Goal: Submit feedback/report problem

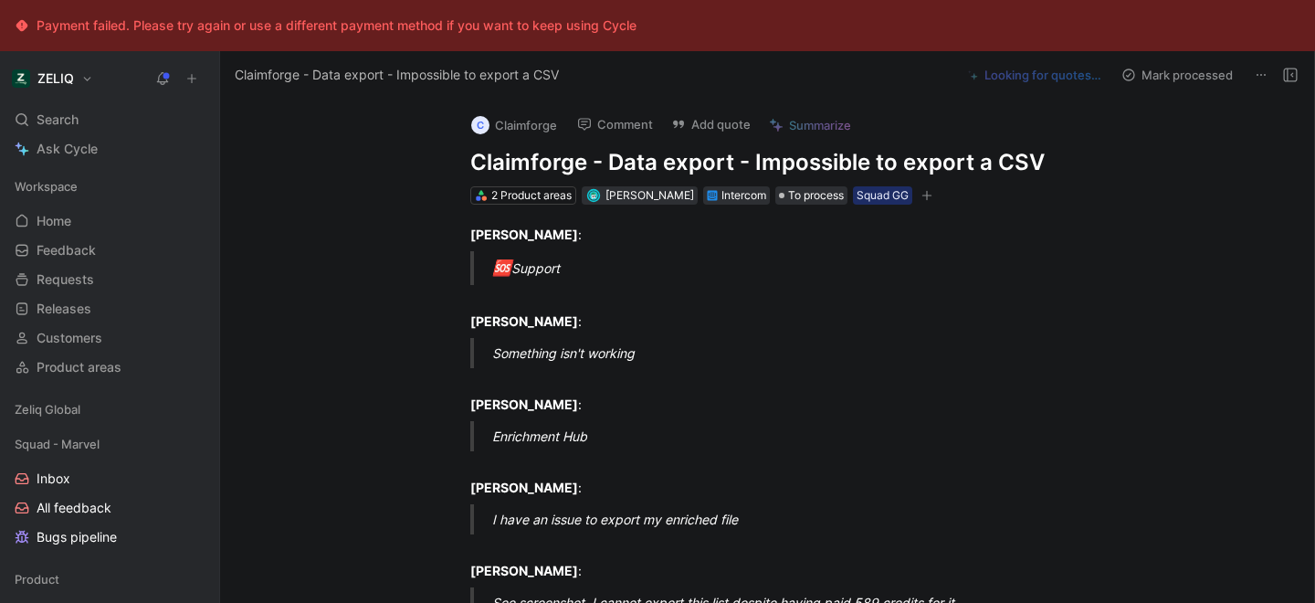
click at [538, 157] on h1 "Claimforge - Data export - Impossible to export a CSV" at bounding box center [786, 162] width 632 height 29
copy h1 "Claimforge - Data export - Impossible to export a CSV"
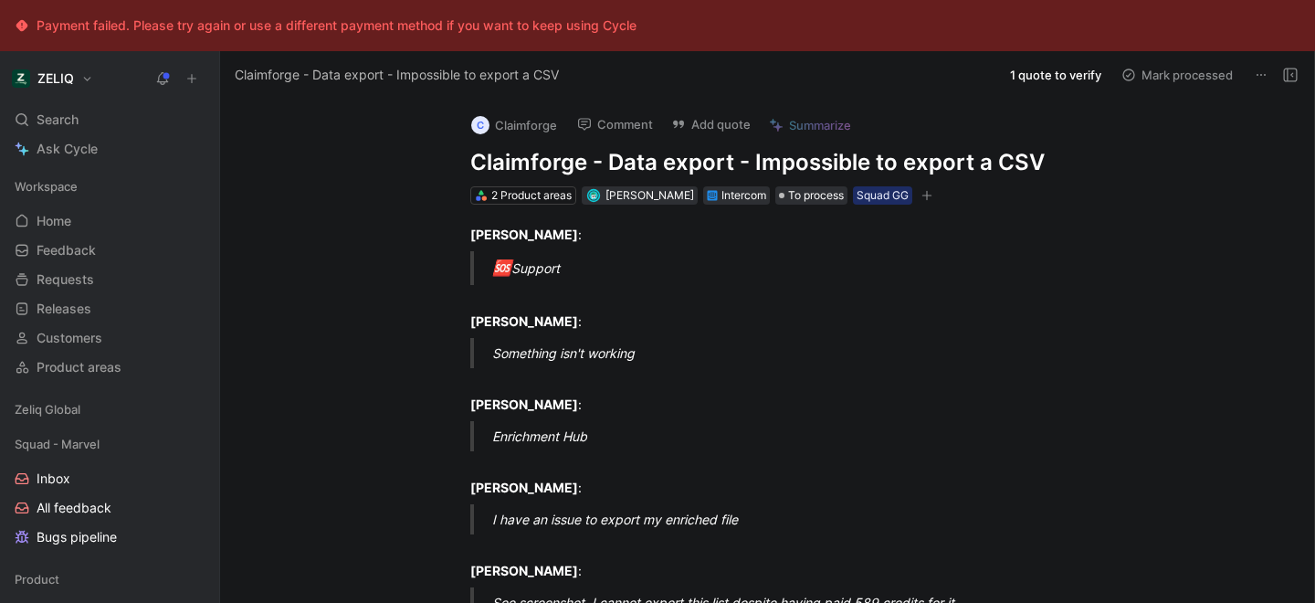
click at [709, 131] on button "Add quote" at bounding box center [711, 124] width 96 height 26
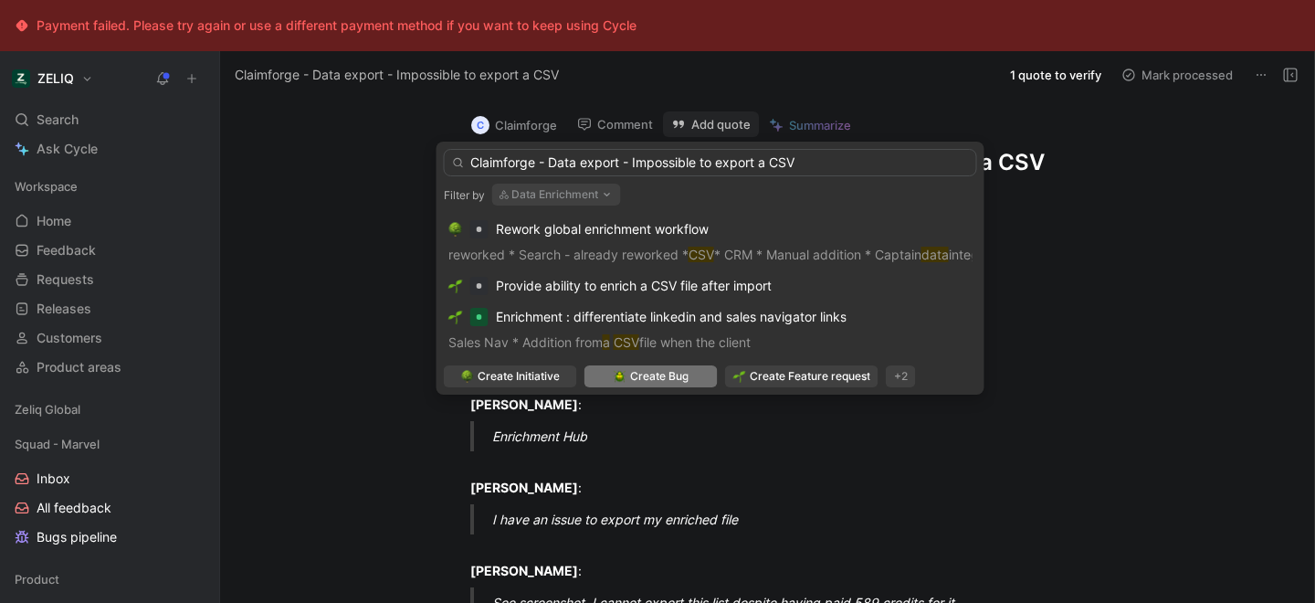
type input "Claimforge - Data export - Impossible to export a CSV"
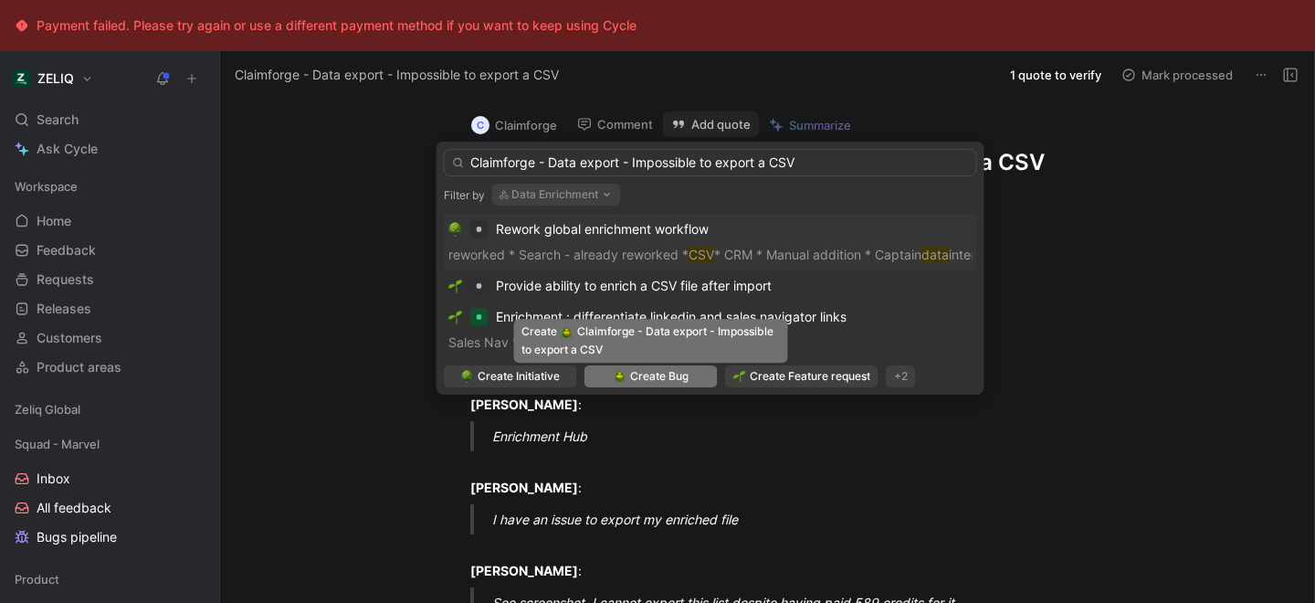
click at [631, 382] on span "Create Bug" at bounding box center [659, 376] width 58 height 18
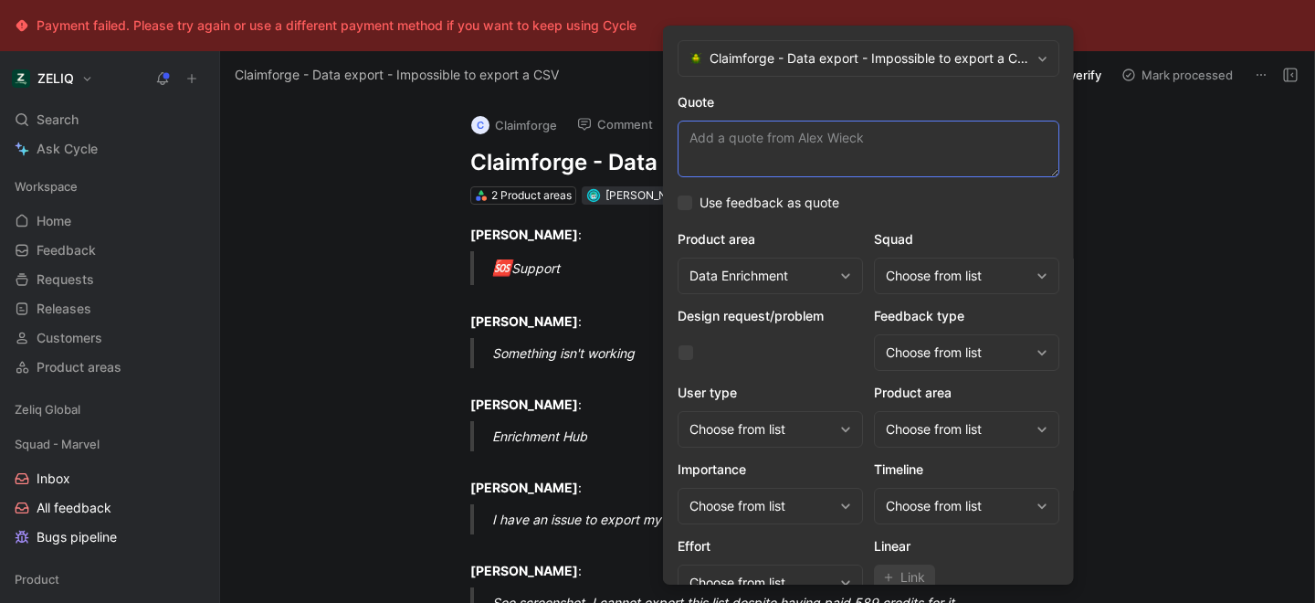
click at [769, 140] on textarea "Quote" at bounding box center [869, 149] width 382 height 57
paste textarea "I have an issue to export my enriched file"
type textarea "I have an issue to export my enriched file"
click at [920, 270] on div "Choose from list" at bounding box center [957, 276] width 143 height 22
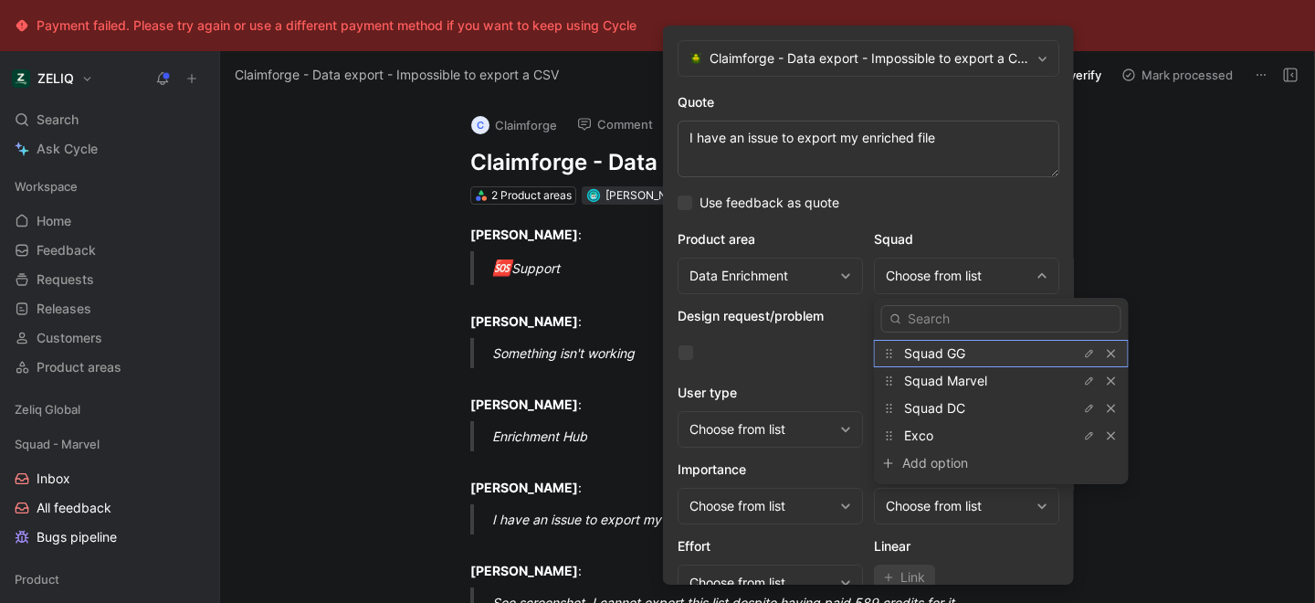
click at [938, 355] on span "Squad GG" at bounding box center [934, 353] width 61 height 16
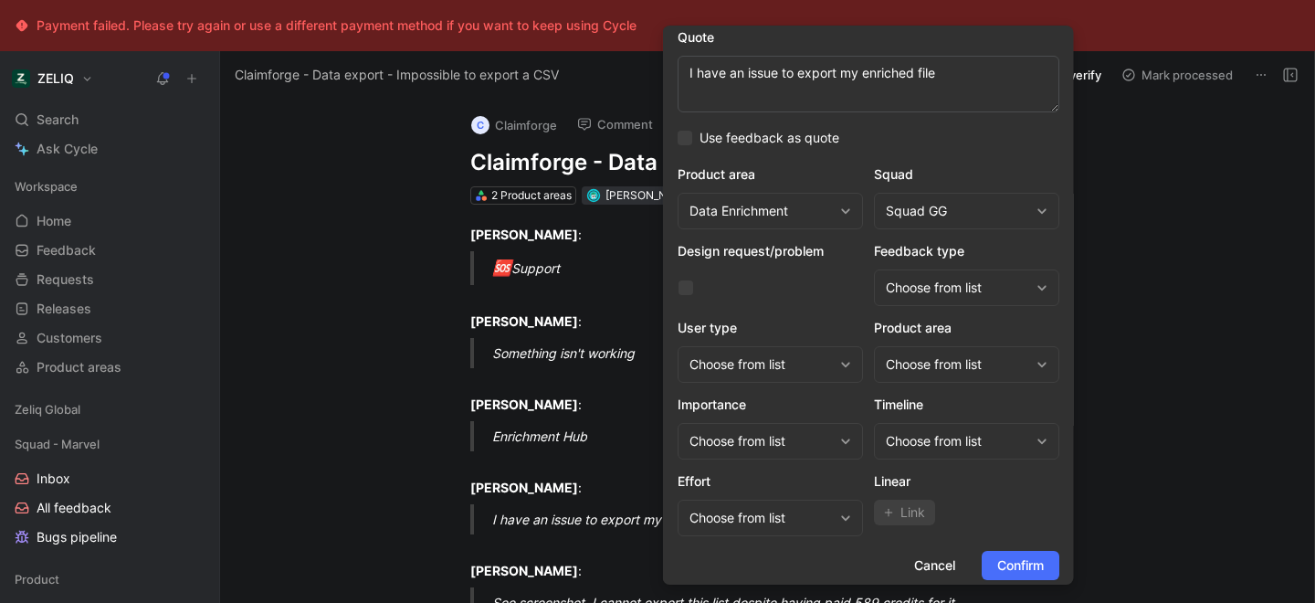
scroll to position [75, 0]
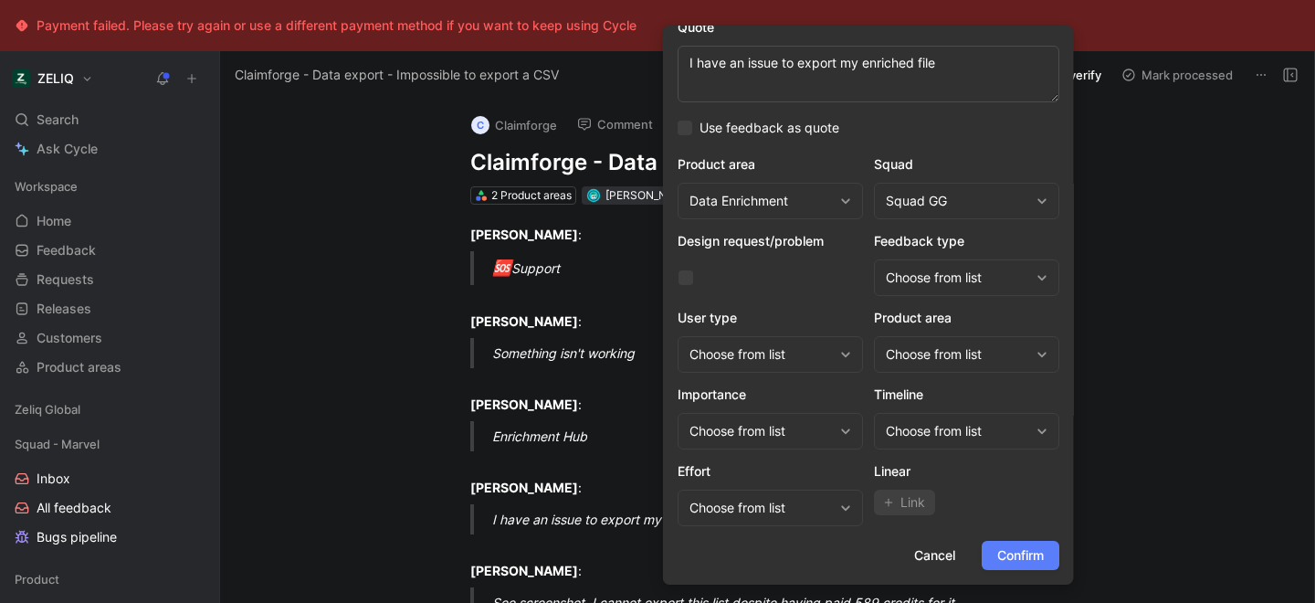
click at [1002, 556] on span "Confirm" at bounding box center [1020, 555] width 47 height 22
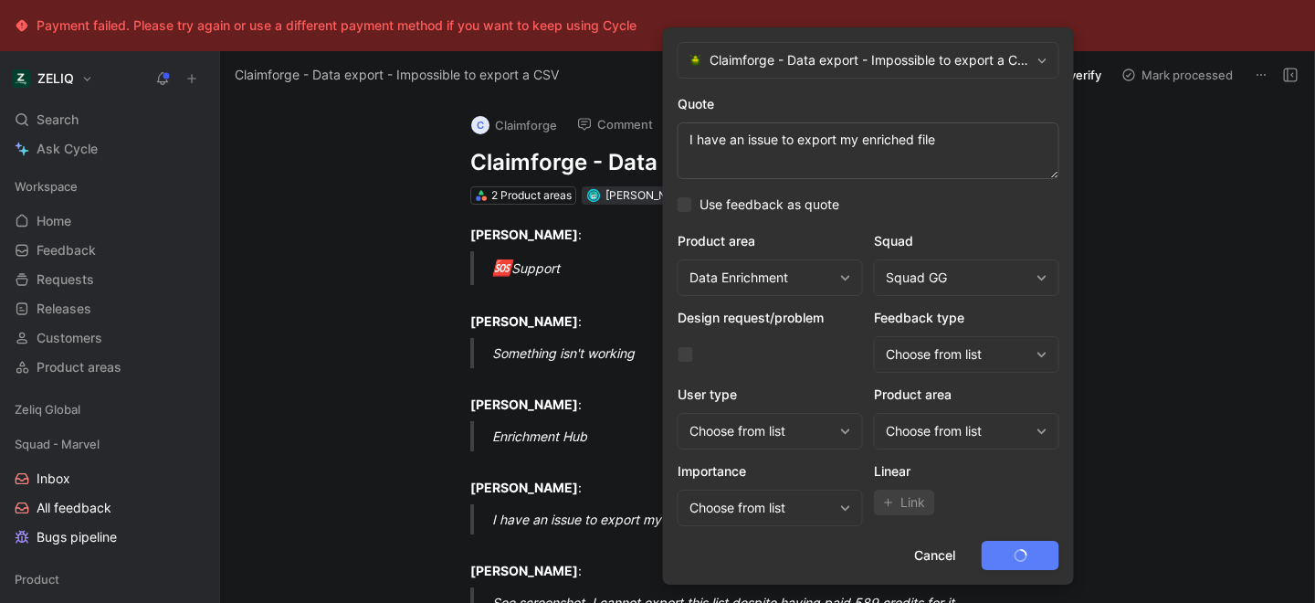
scroll to position [0, 0]
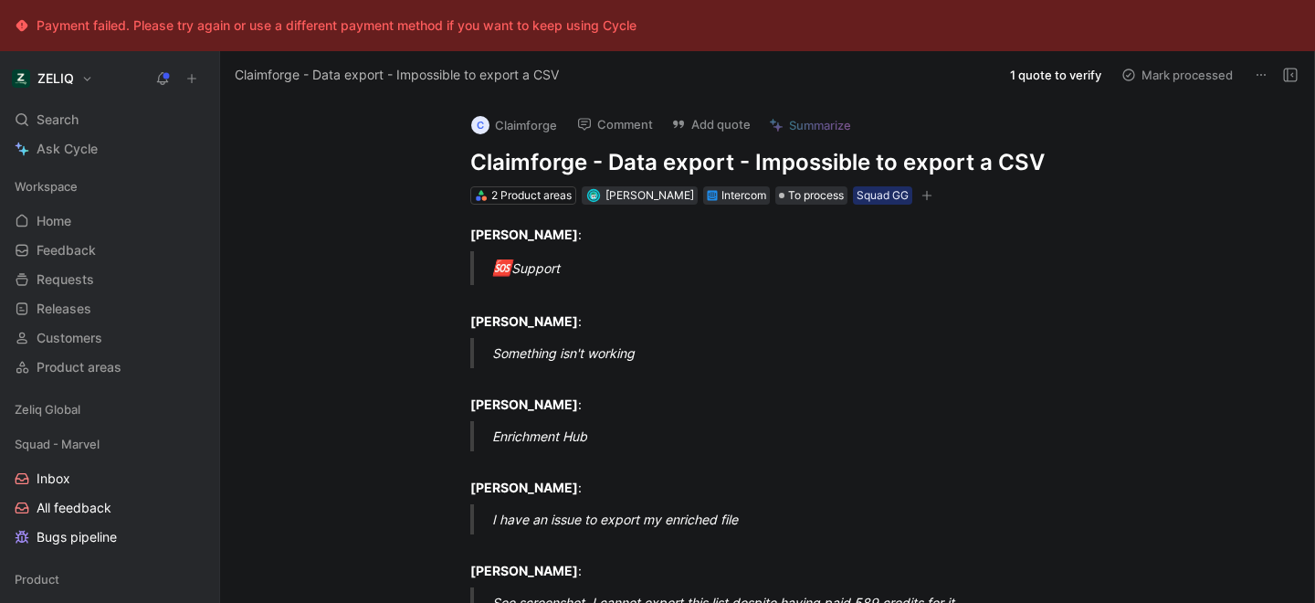
click at [573, 167] on h1 "Claimforge - Data export - Impossible to export a CSV" at bounding box center [786, 162] width 632 height 29
copy h1 "Claimforge - Data export - Impossible to export a CSV"
click at [34, 120] on div "Search ⌘ K" at bounding box center [109, 119] width 205 height 27
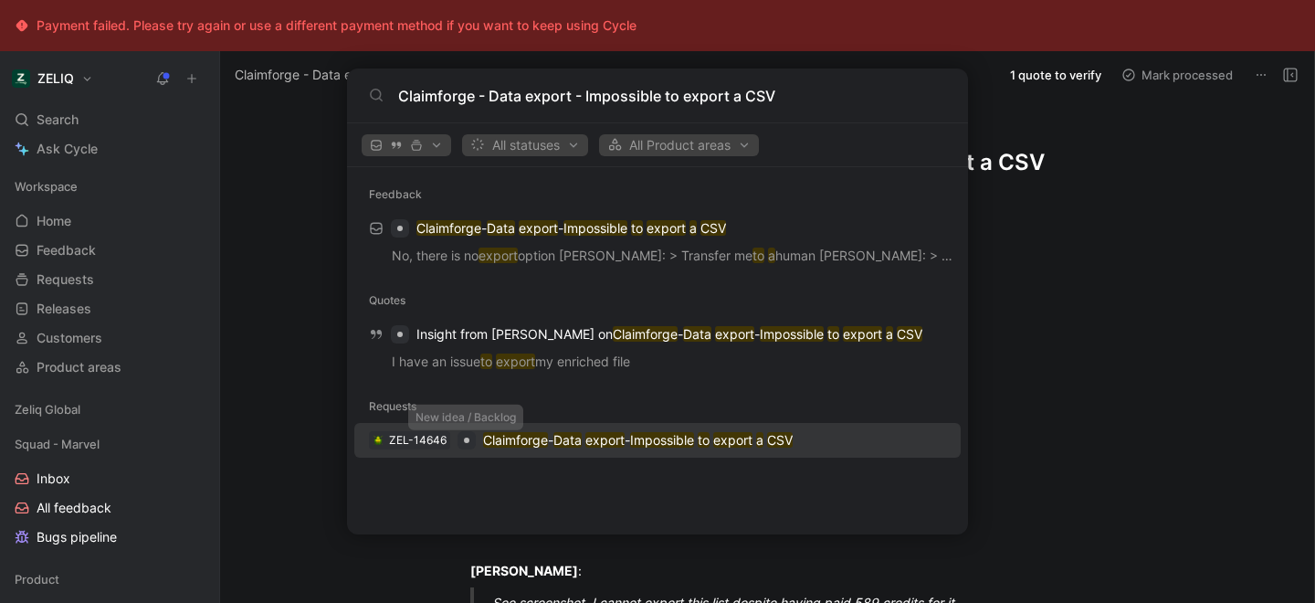
type input "Claimforge - Data export - Impossible to export a CSV"
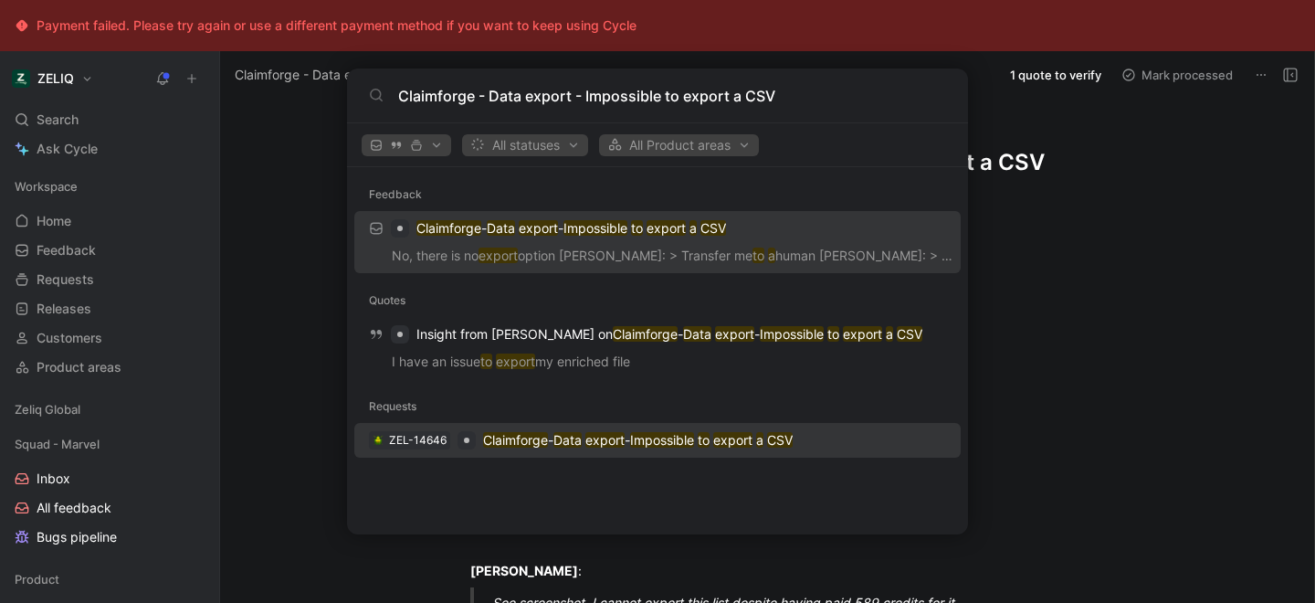
click at [424, 445] on div "ZEL-14646" at bounding box center [418, 440] width 58 height 18
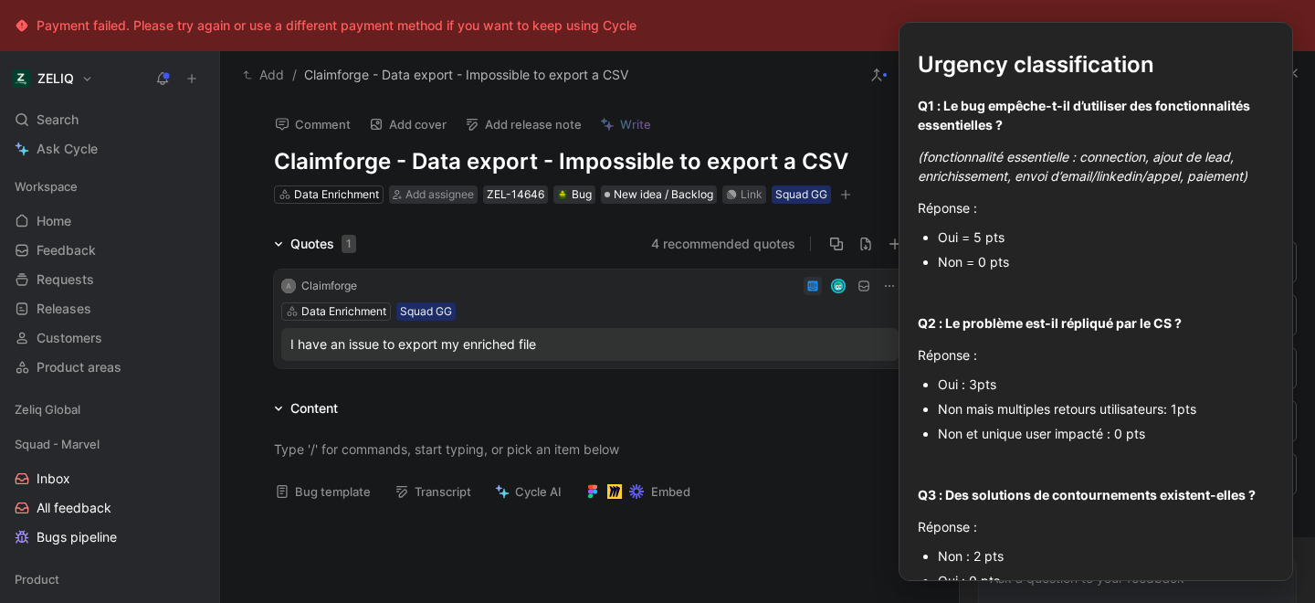
click at [322, 497] on button "Bug template" at bounding box center [323, 491] width 112 height 26
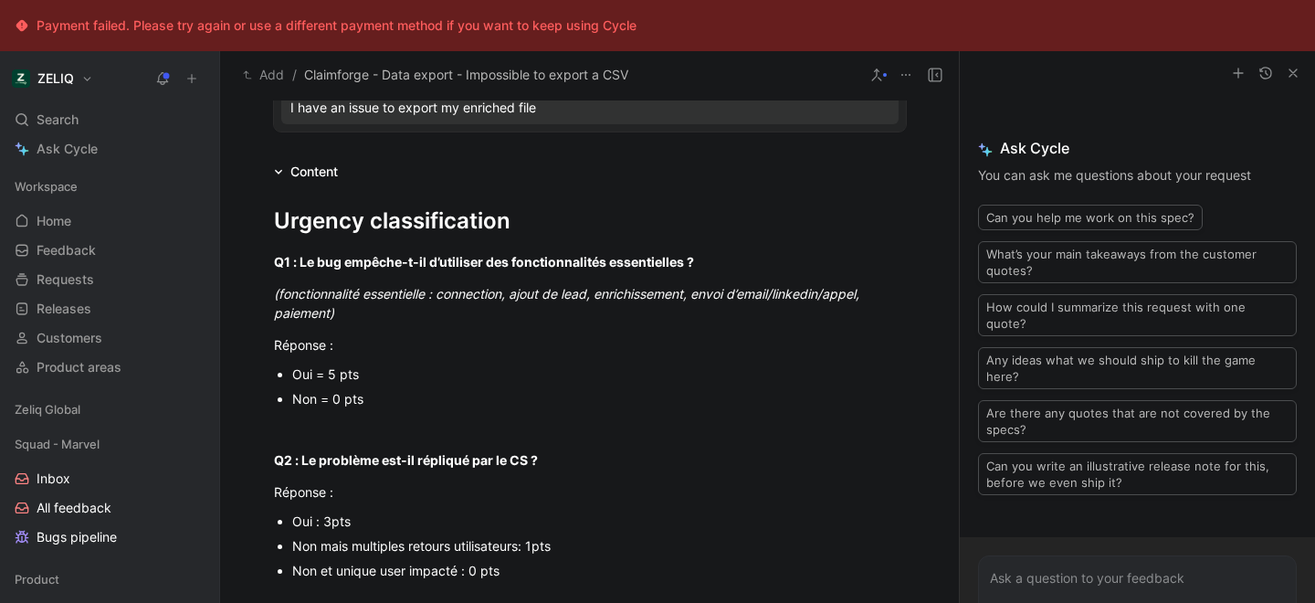
scroll to position [239, 0]
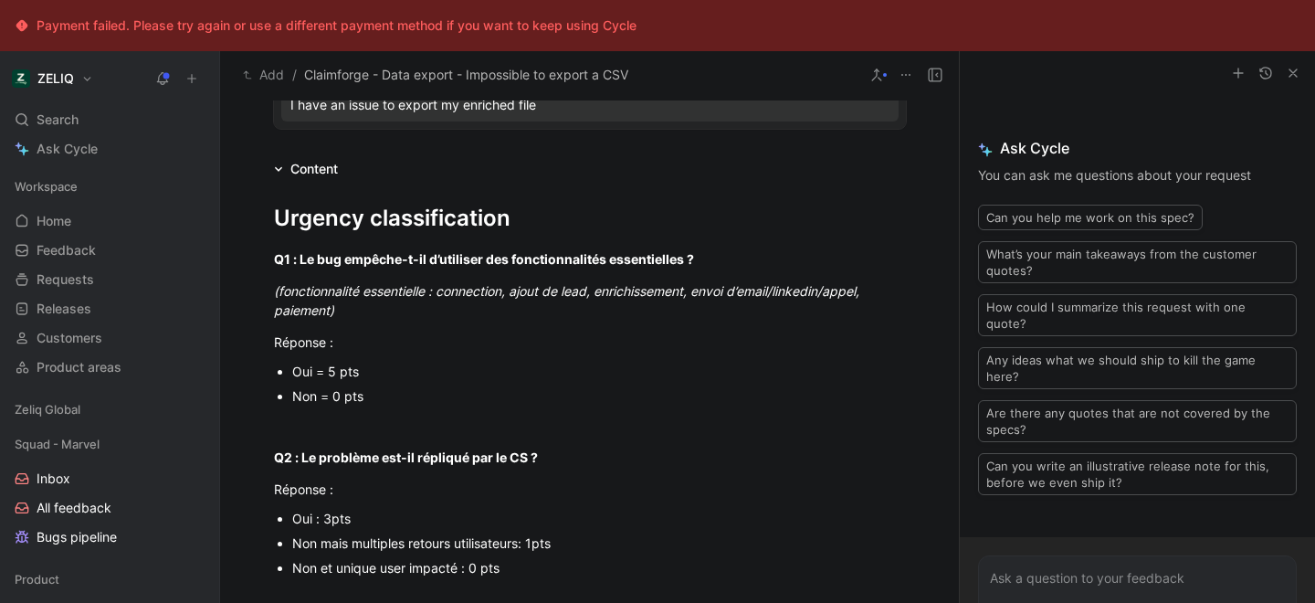
click at [336, 370] on div "Oui = 5 pts" at bounding box center [599, 371] width 614 height 19
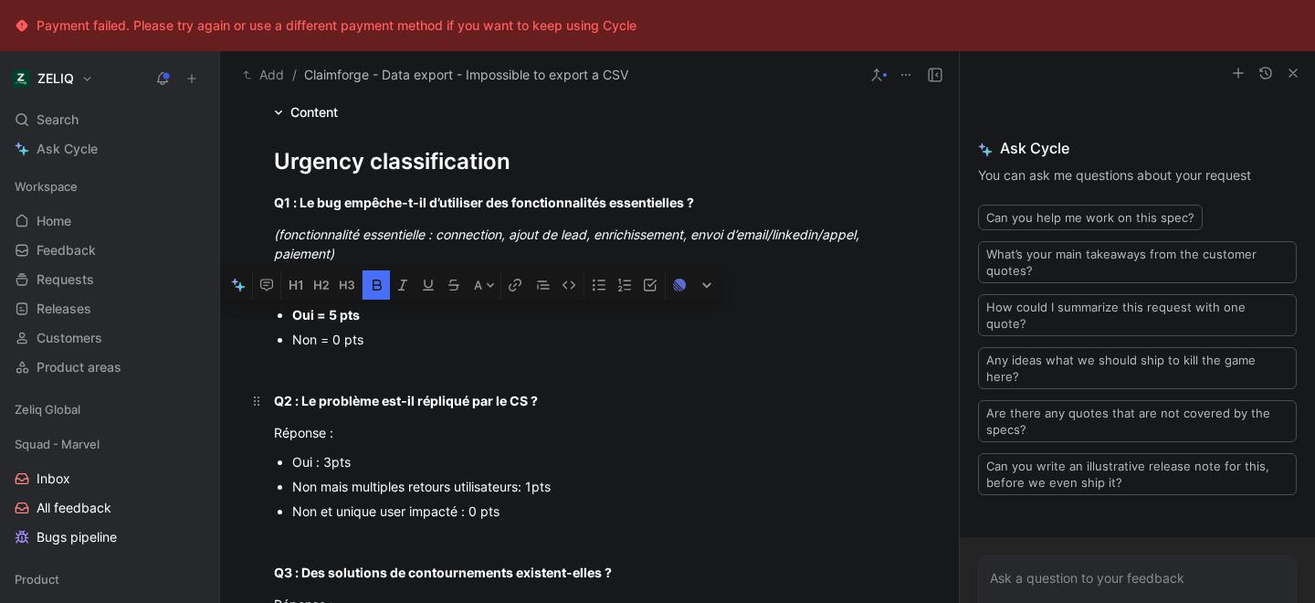
scroll to position [299, 0]
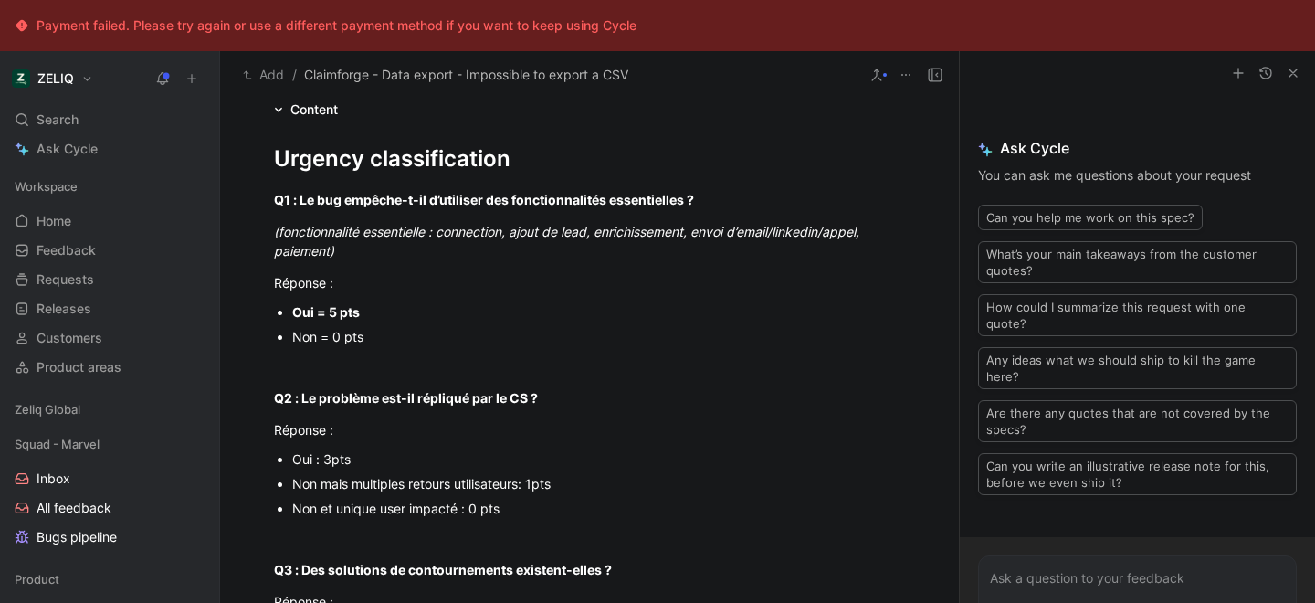
click at [344, 485] on div "Non mais multiples retours utilisateurs: 1pts" at bounding box center [599, 483] width 614 height 19
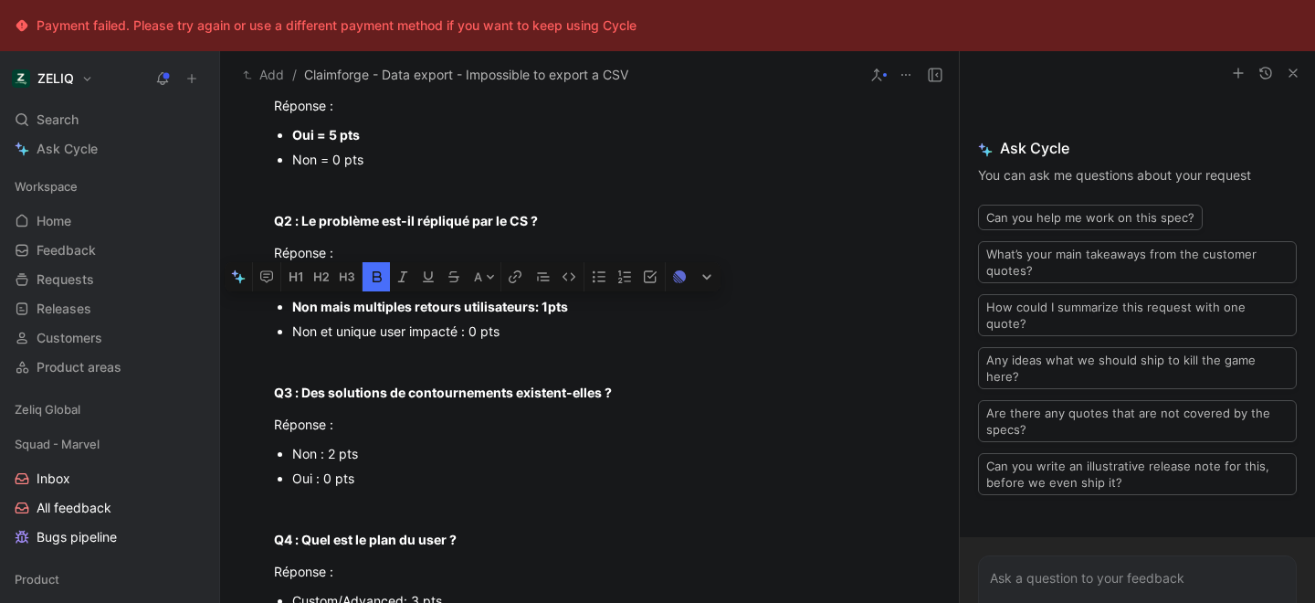
scroll to position [478, 0]
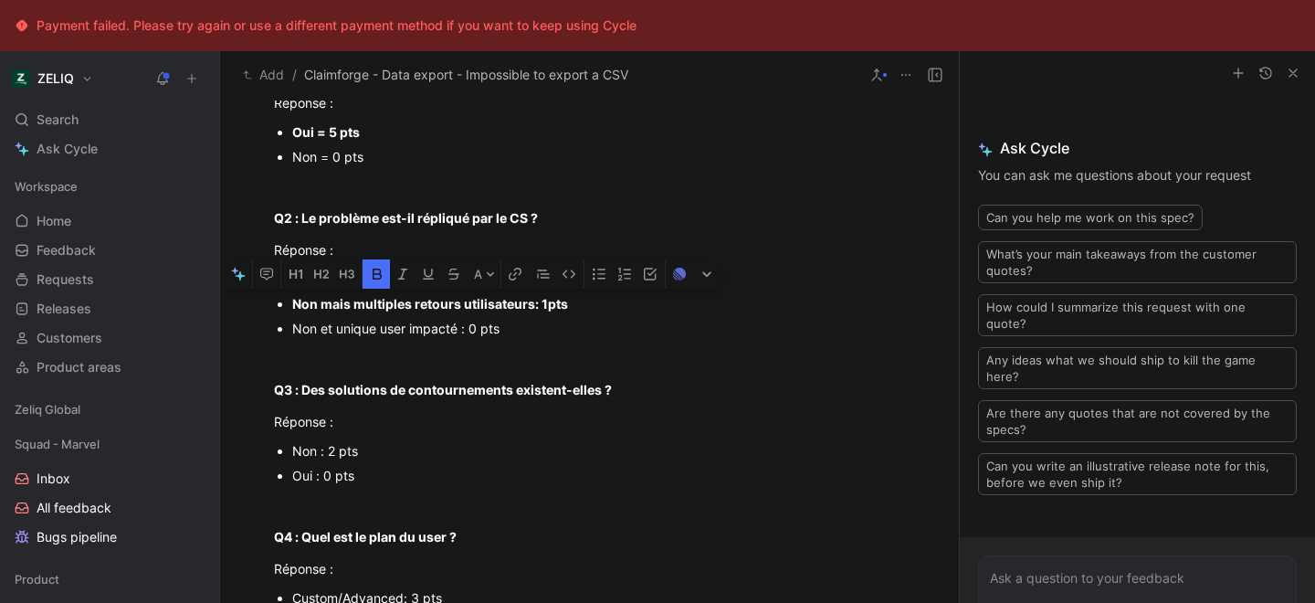
click at [336, 452] on div "Non : 2 pts" at bounding box center [599, 450] width 614 height 19
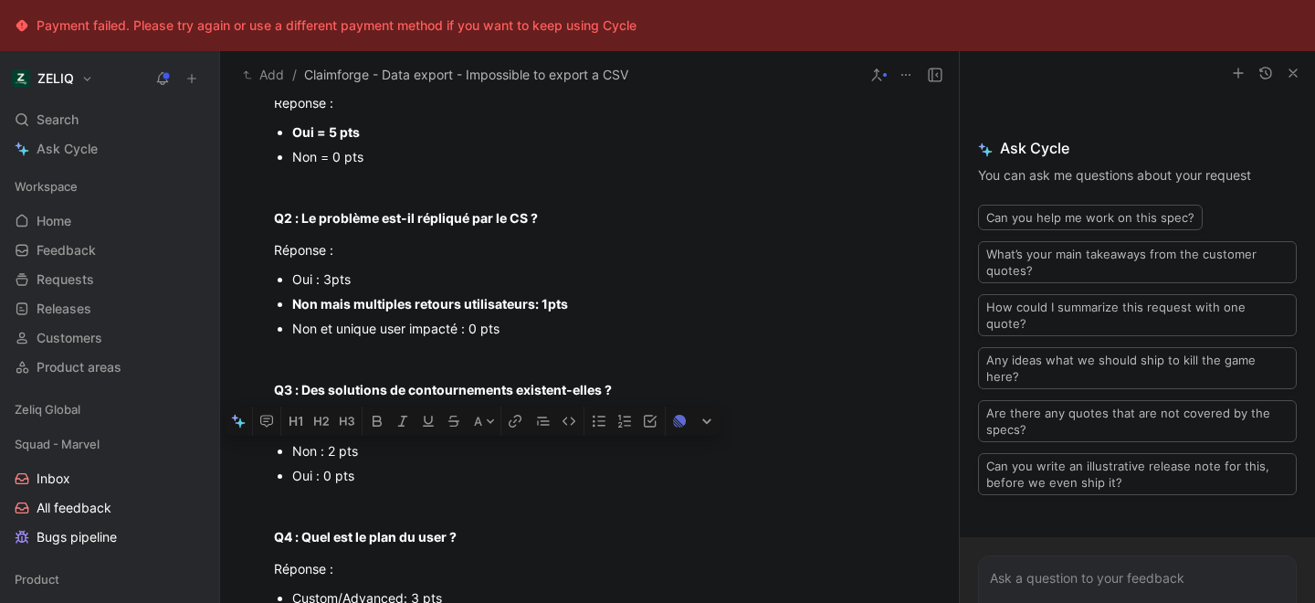
click at [336, 452] on div "Non : 2 pts" at bounding box center [599, 450] width 614 height 19
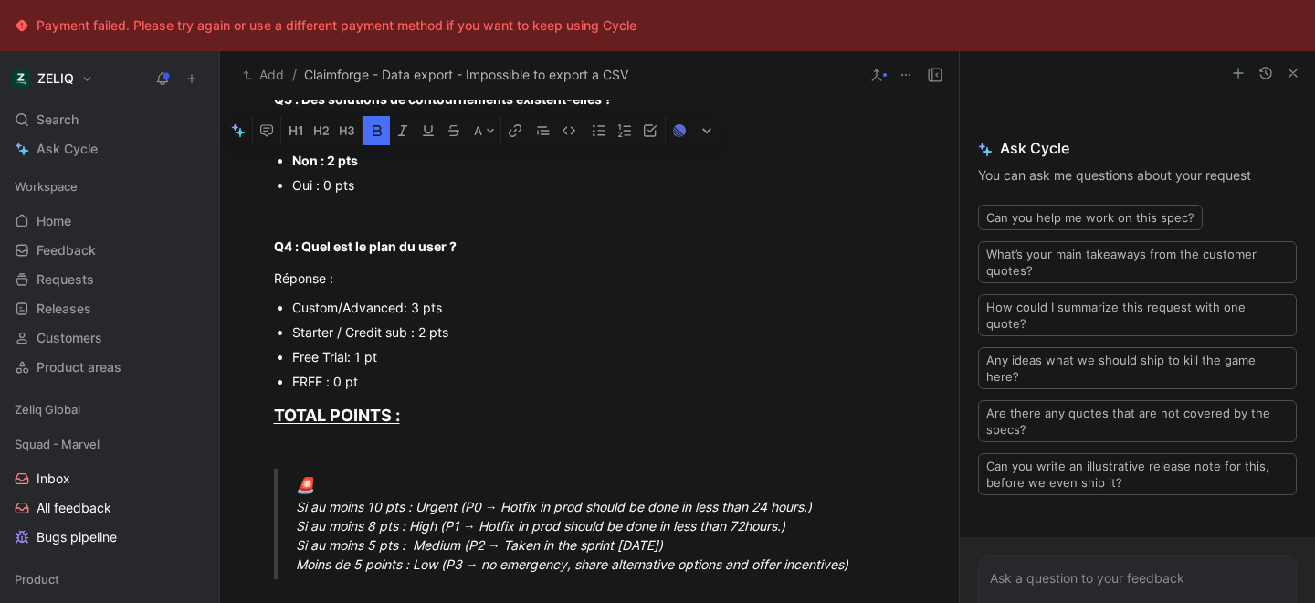
scroll to position [770, 0]
click at [327, 379] on div "FREE : 0 pt" at bounding box center [599, 380] width 614 height 19
click at [478, 436] on p at bounding box center [589, 451] width 701 height 30
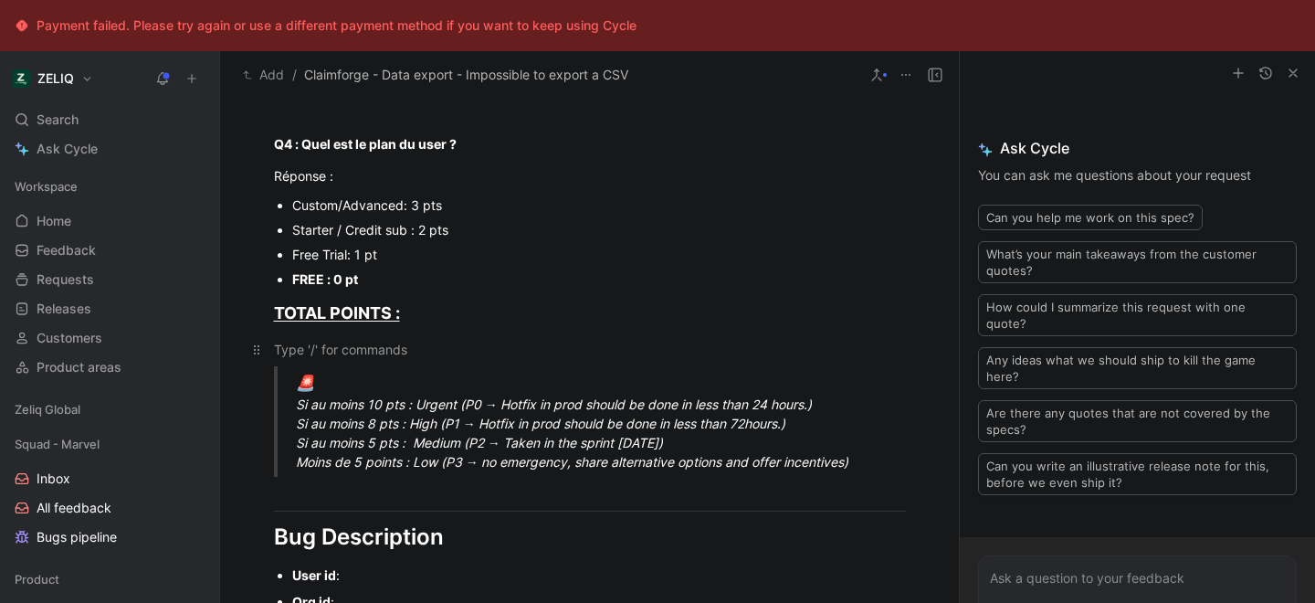
scroll to position [919, 0]
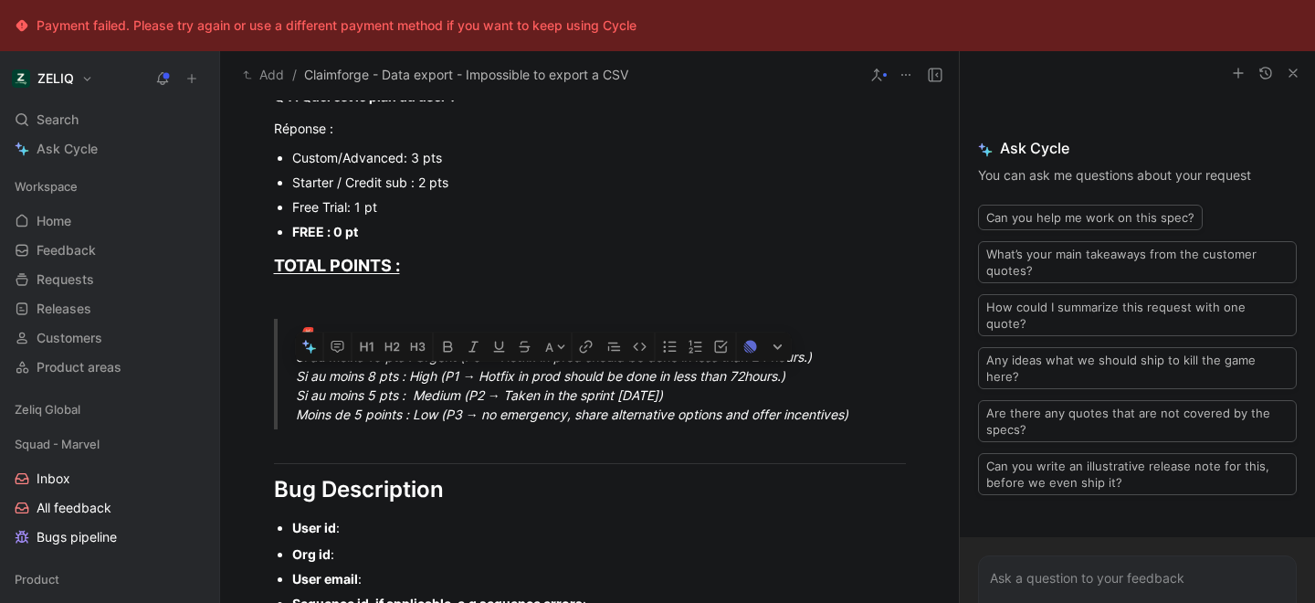
drag, startPoint x: 296, startPoint y: 378, endPoint x: 795, endPoint y: 382, distance: 499.5
click at [795, 382] on div "🚨 Si au moins 10 pts : Urgent (P0 → Hotfix in prod should be done in less than …" at bounding box center [612, 374] width 632 height 100
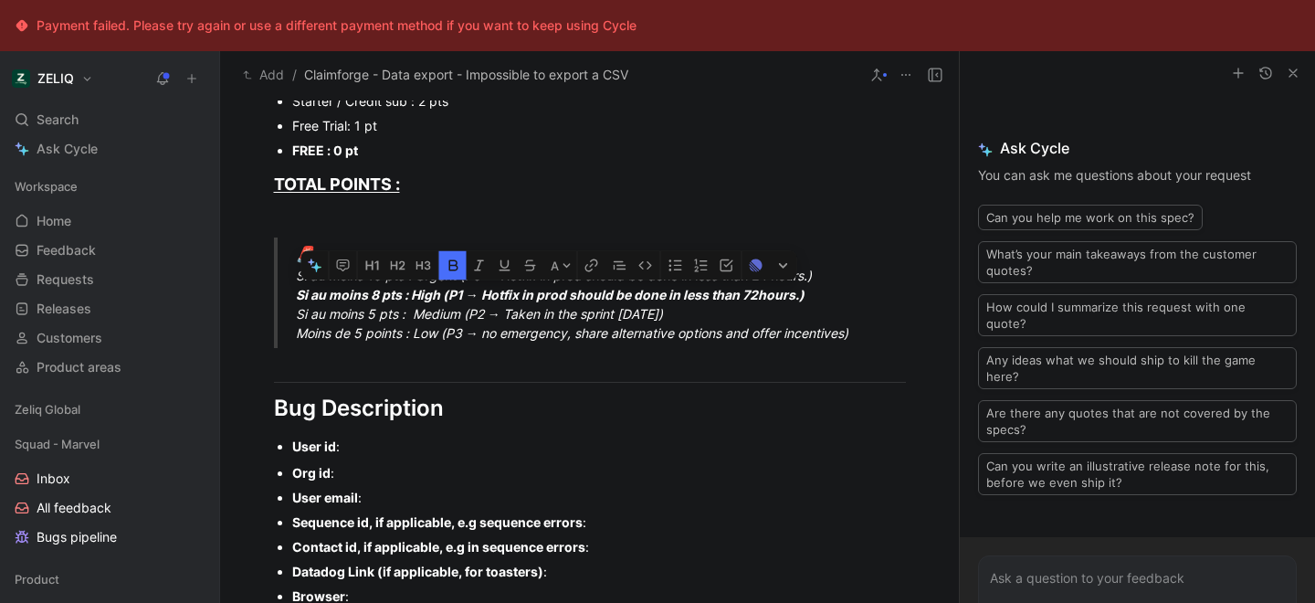
scroll to position [1037, 0]
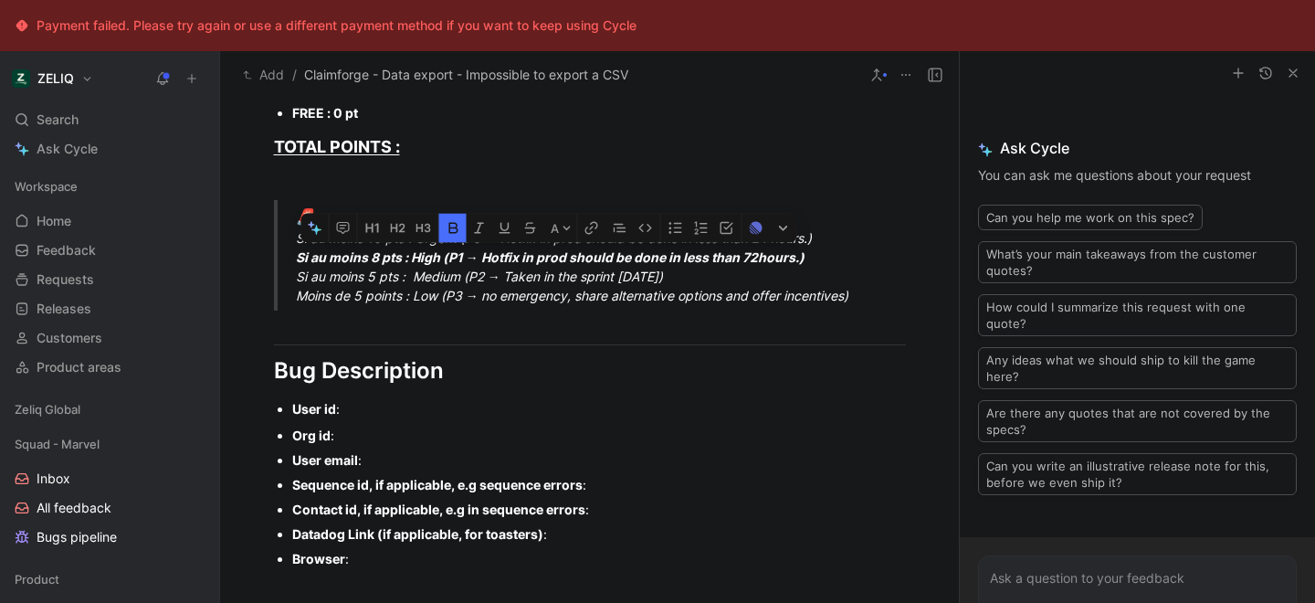
click at [359, 414] on div "User id :" at bounding box center [599, 408] width 614 height 19
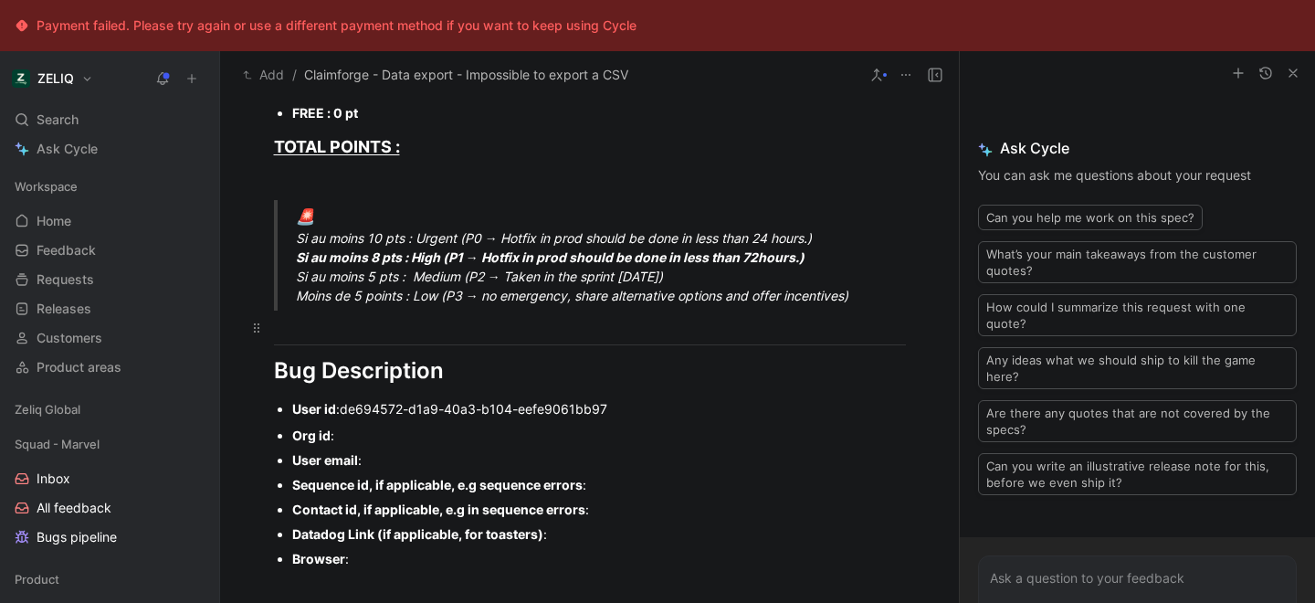
scroll to position [1038, 0]
click at [362, 430] on div "Org id :" at bounding box center [599, 434] width 614 height 19
click at [394, 460] on div "User email :" at bounding box center [599, 458] width 614 height 19
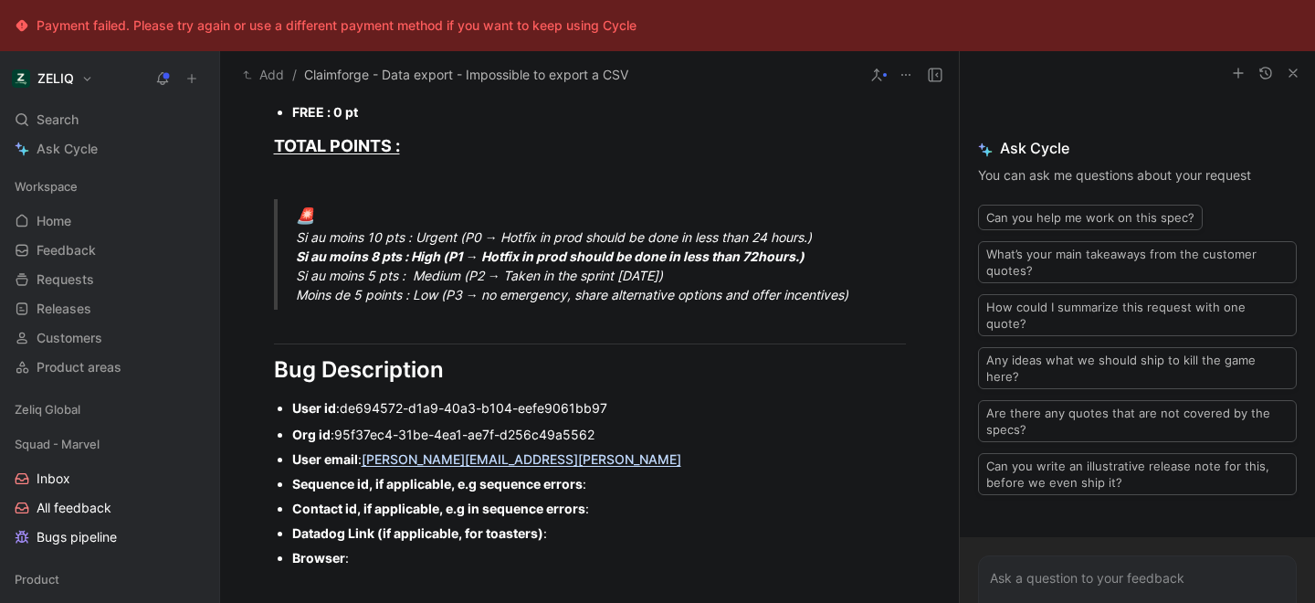
click at [610, 485] on div "Sequence id, if applicable, e.g sequence errors :" at bounding box center [599, 483] width 614 height 19
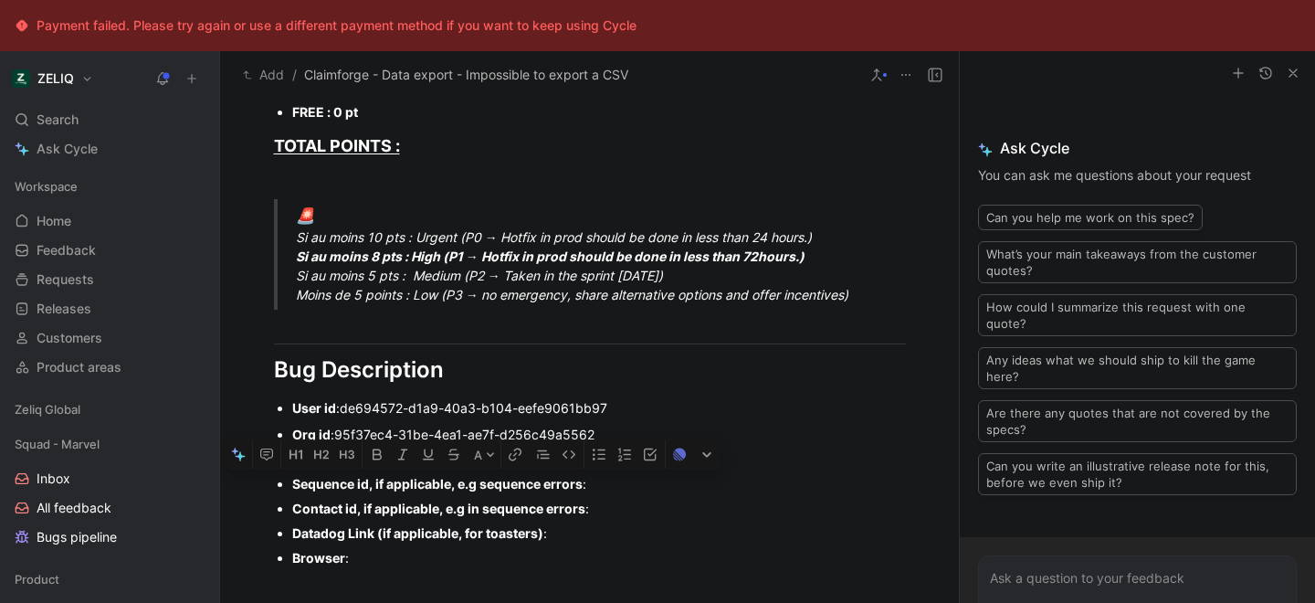
drag, startPoint x: 568, startPoint y: 540, endPoint x: 278, endPoint y: 481, distance: 296.2
click at [278, 481] on ul "Org id : 95f37ec4-31be-4ea1-ae7f-d256c49a5562 User email : [PERSON_NAME][EMAIL_…" at bounding box center [589, 496] width 701 height 148
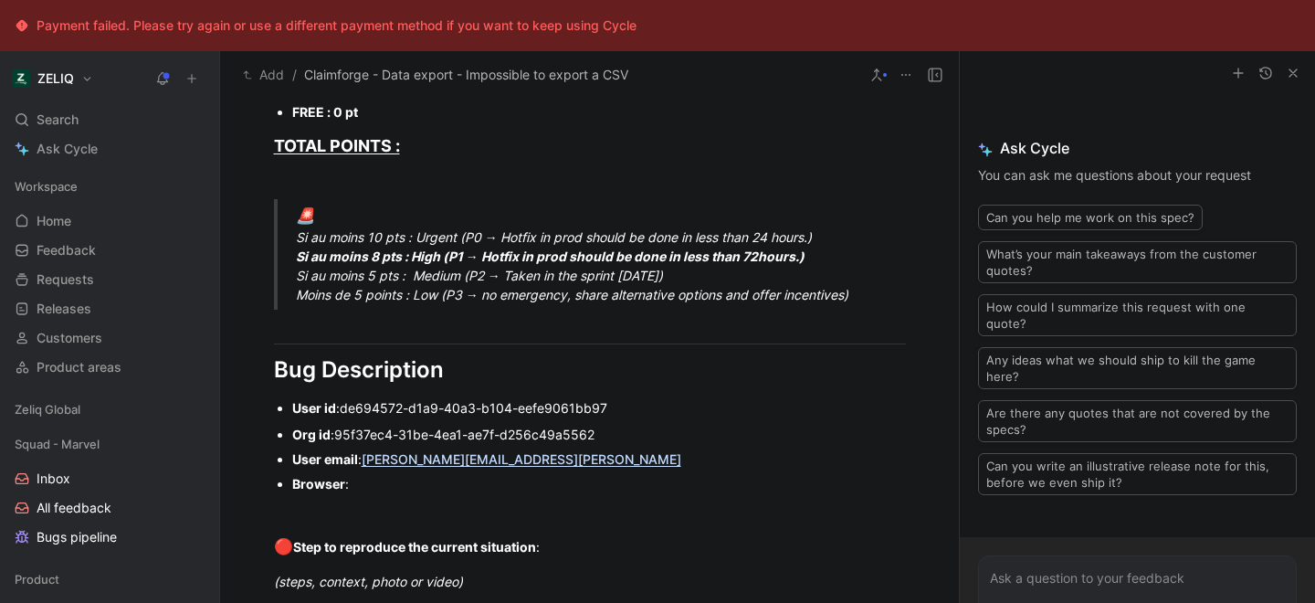
click at [357, 480] on div "Browser :" at bounding box center [599, 483] width 614 height 19
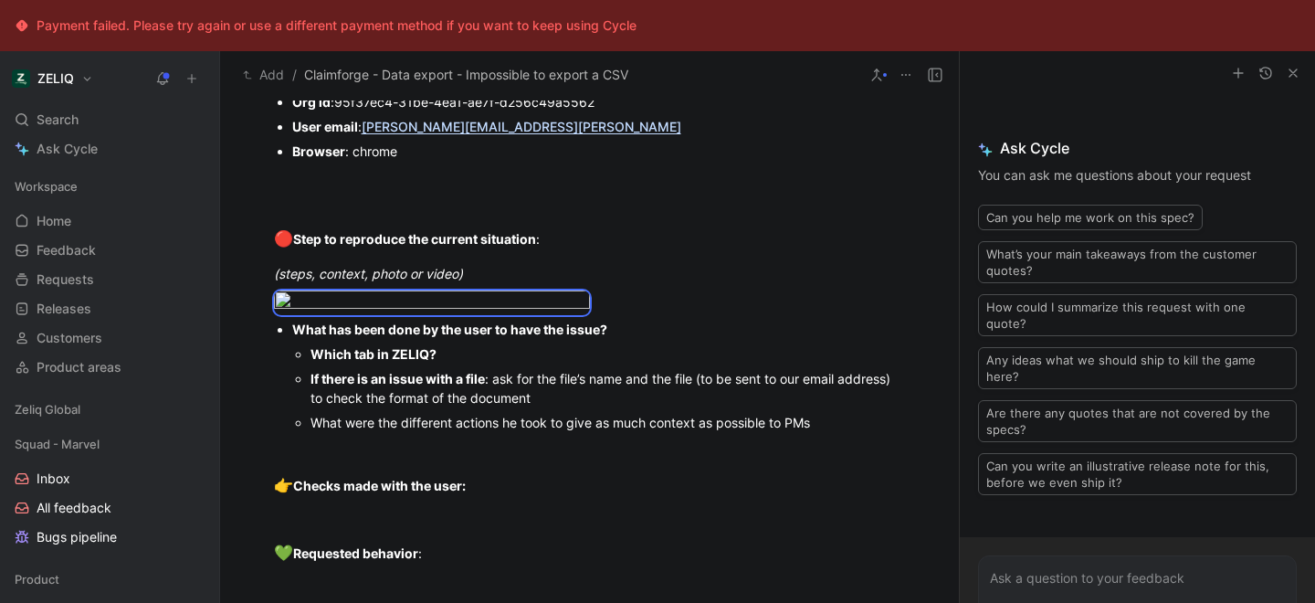
scroll to position [1401, 0]
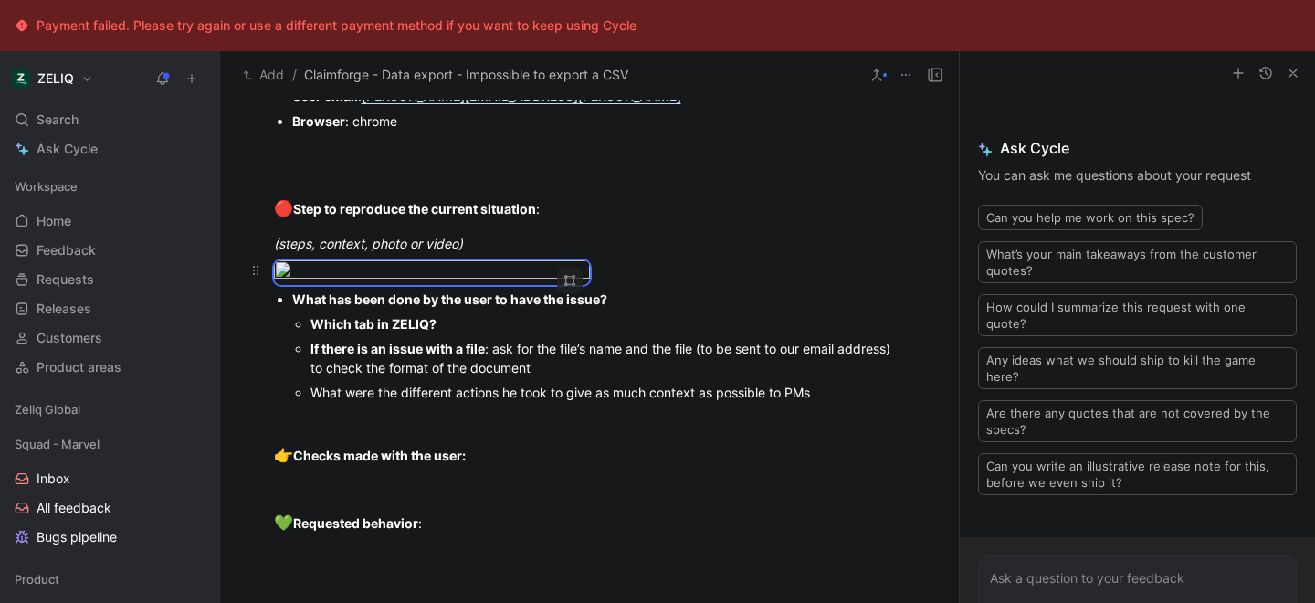
click at [650, 285] on div at bounding box center [590, 272] width 632 height 25
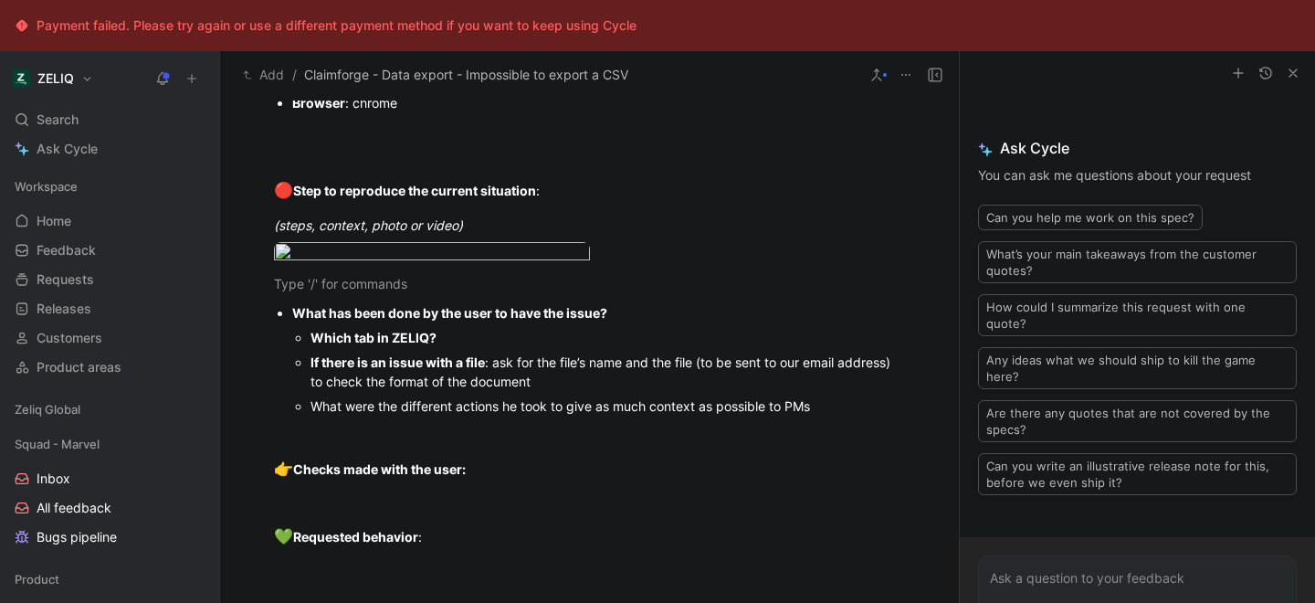
scroll to position [1437, 0]
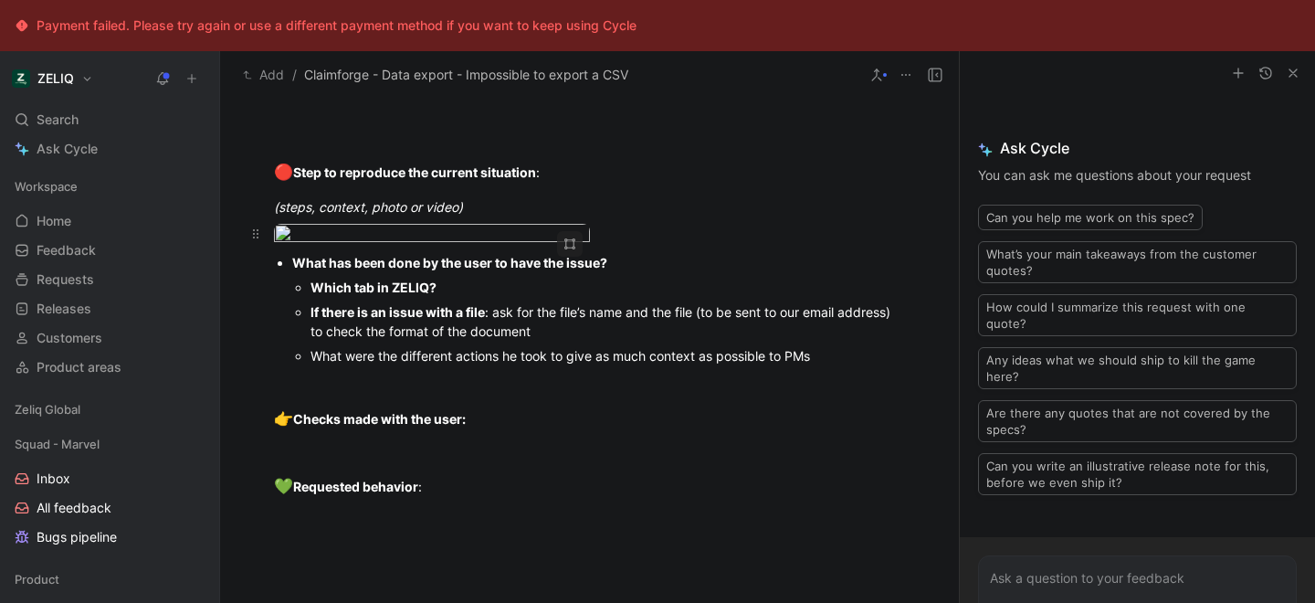
click at [657, 248] on div at bounding box center [590, 236] width 632 height 25
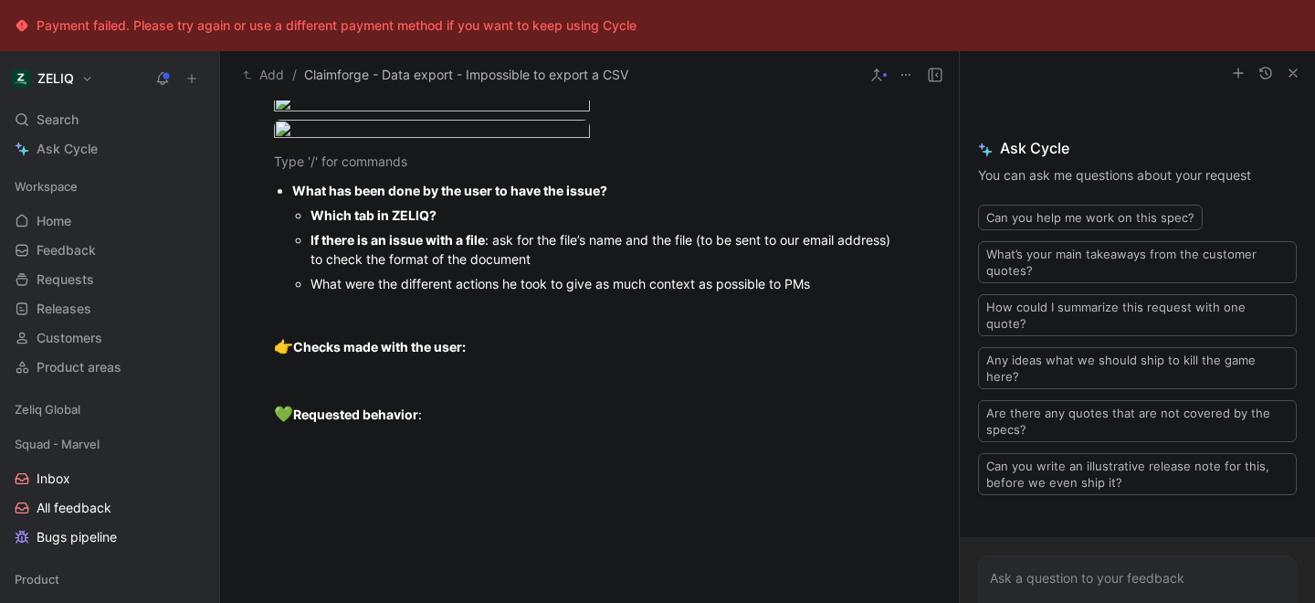
scroll to position [1581, 0]
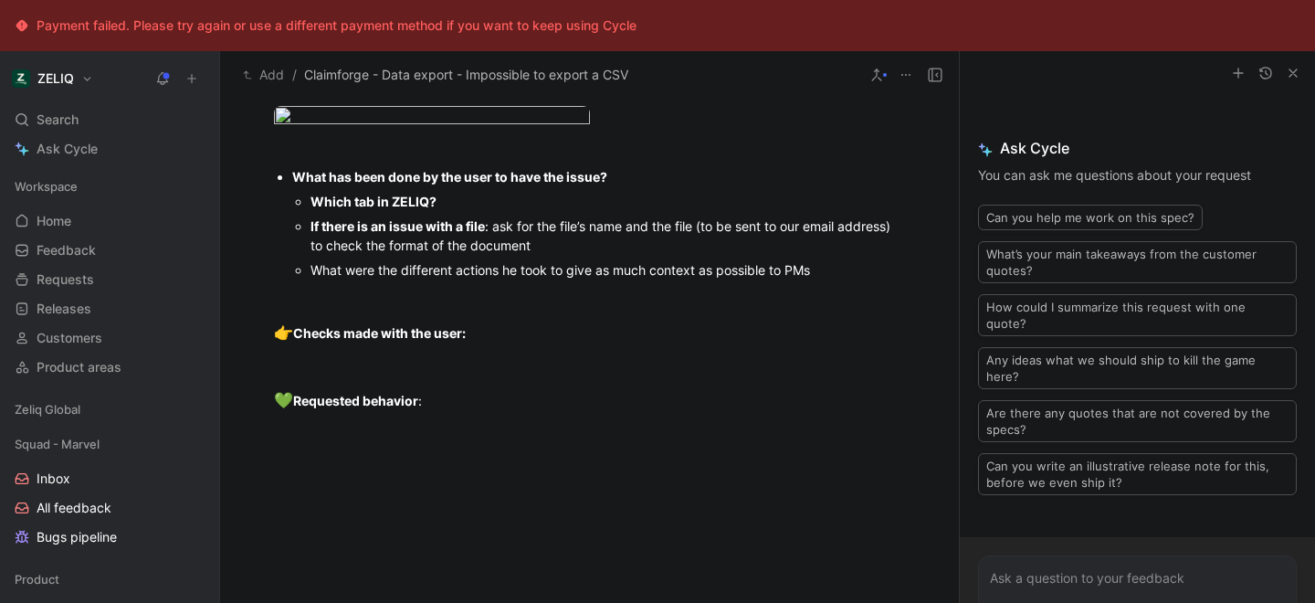
click at [475, 211] on div "Which tab in ZELIQ?" at bounding box center [607, 201] width 595 height 19
click at [556, 255] on div "If there is an issue with a file : ask for the file’s name and the file (to be …" at bounding box center [607, 235] width 595 height 38
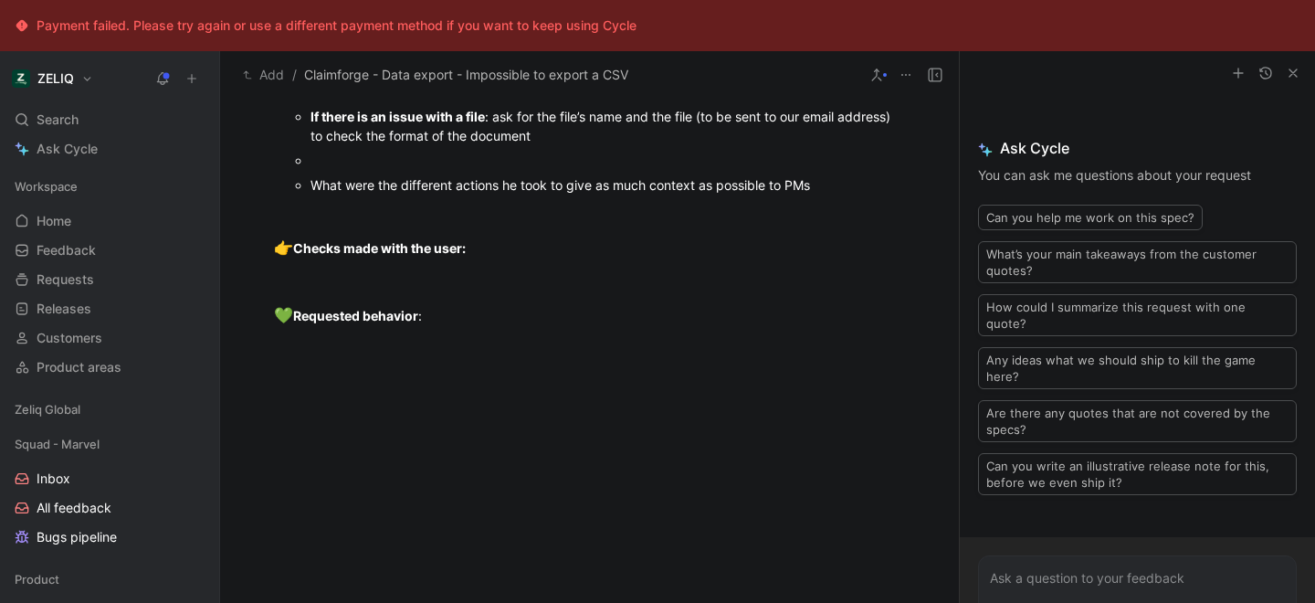
scroll to position [1693, 0]
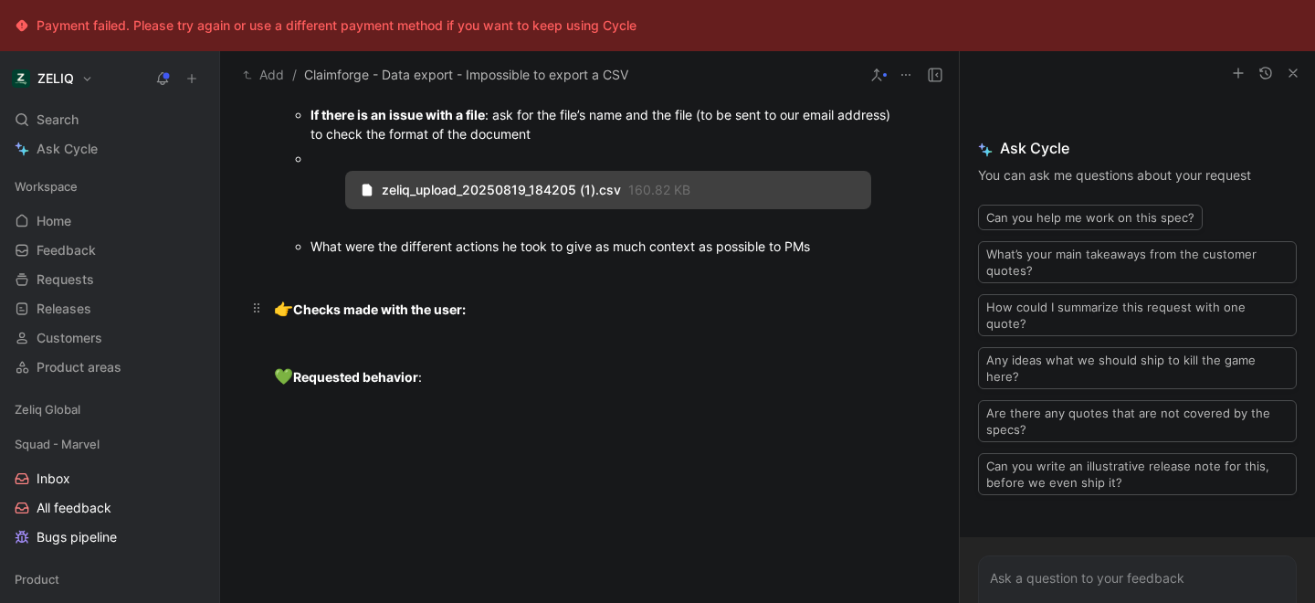
click at [686, 321] on div "👉 Checks made with the user:" at bounding box center [590, 310] width 632 height 24
click at [888, 209] on div "zeliq_upload_20250819_184205 (1).csv 160.82 KB" at bounding box center [607, 190] width 595 height 38
click at [614, 327] on p "👉 Checks made with the user:" at bounding box center [589, 309] width 701 height 35
click at [488, 285] on div at bounding box center [590, 275] width 632 height 19
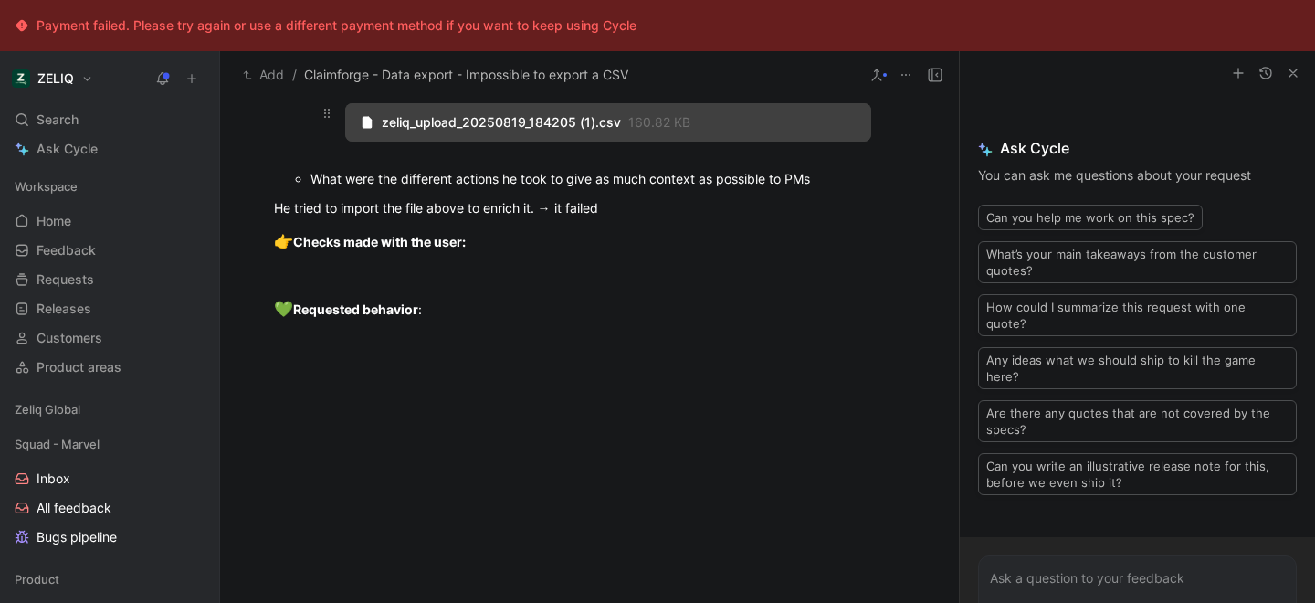
scroll to position [1761, 0]
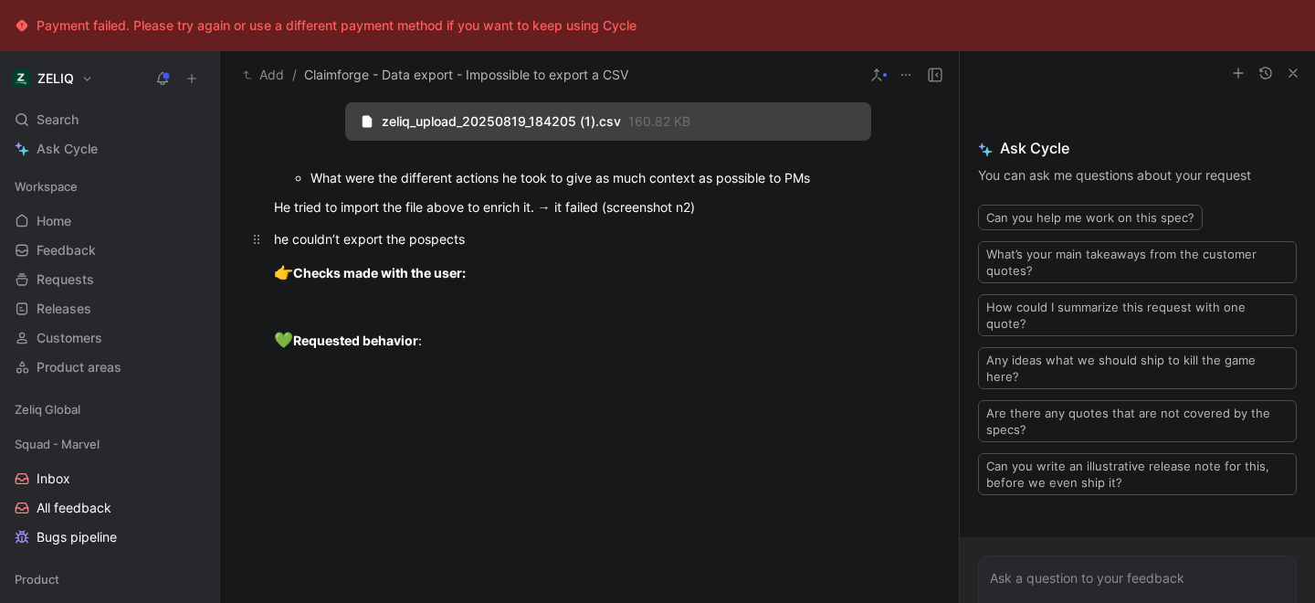
click at [407, 248] on div "he couldn’t export the pospects" at bounding box center [590, 238] width 632 height 19
click at [559, 248] on div "he couldn’t export the enriched pospects" at bounding box center [590, 238] width 632 height 19
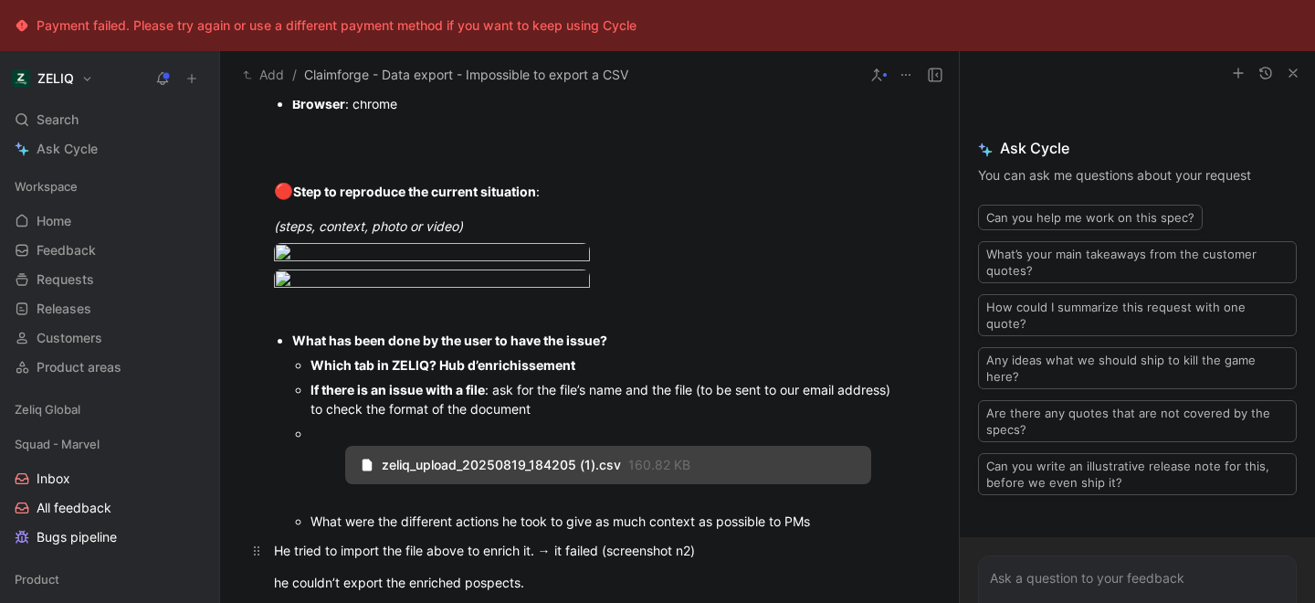
scroll to position [1380, 0]
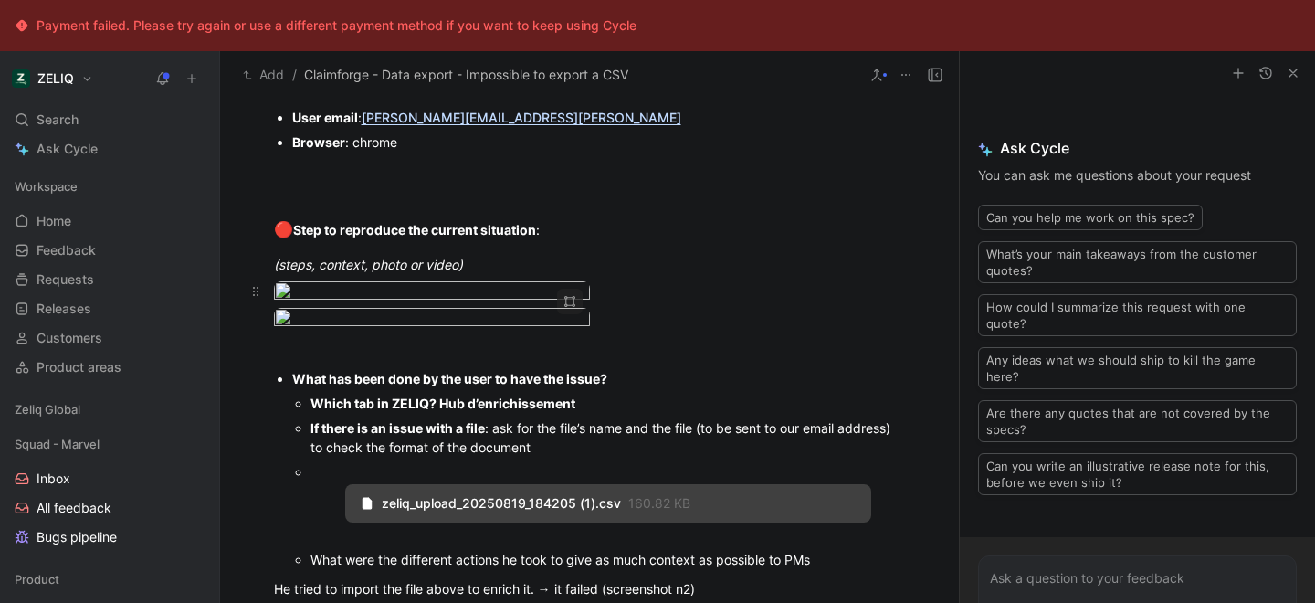
click at [490, 371] on body "Payment failed. Please try again or use a different payment method if you want …" at bounding box center [657, 301] width 1315 height 603
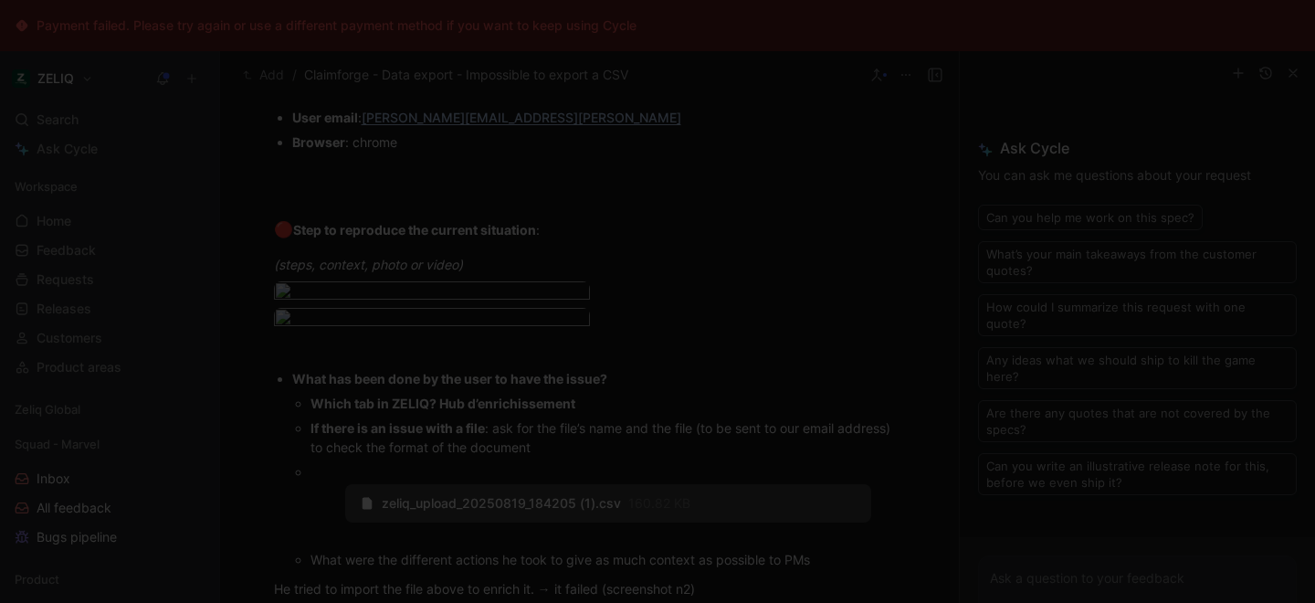
click at [1266, 602] on div at bounding box center [657, 603] width 1315 height 0
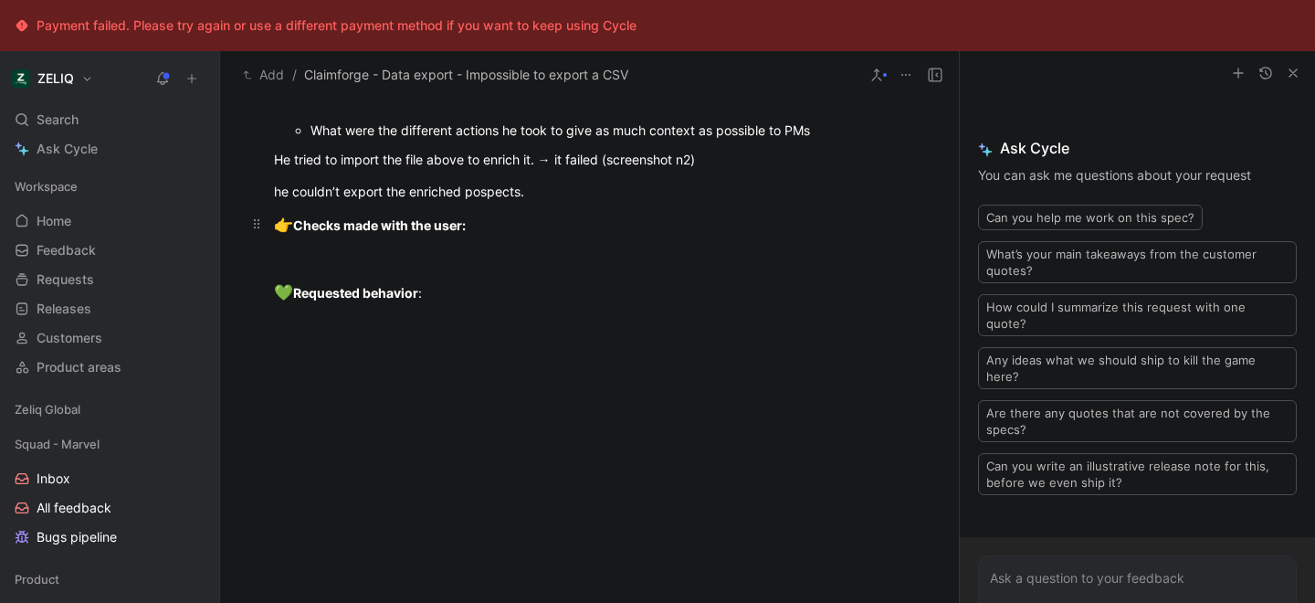
scroll to position [1813, 0]
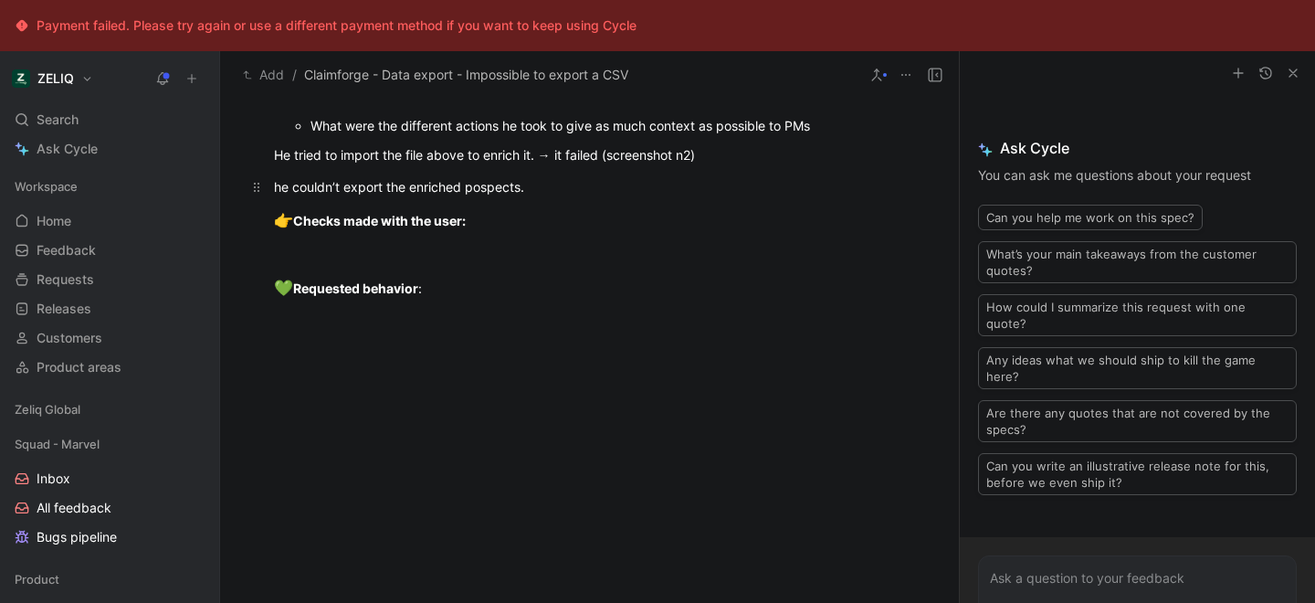
click at [556, 196] on div "he couldn’t export the enriched pospects." at bounding box center [590, 186] width 632 height 19
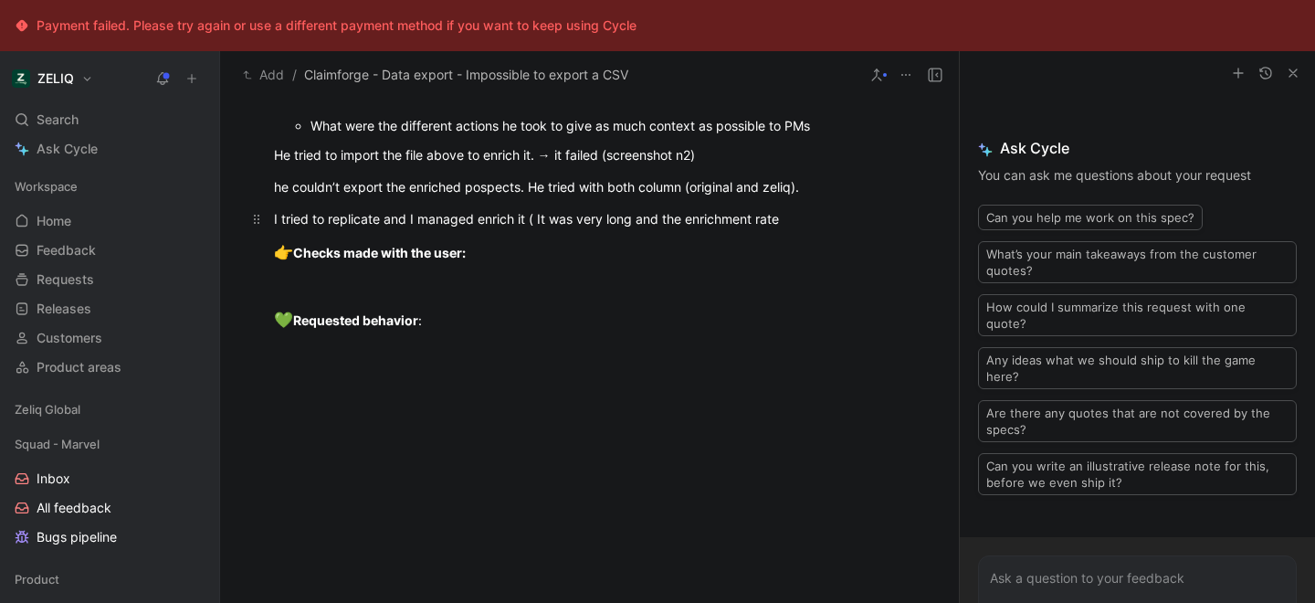
click at [535, 228] on div "I tried to replicate and I managed enrich it ( It was very long and the enrichm…" at bounding box center [590, 218] width 632 height 19
click at [627, 228] on div "I tried to replicate and I managed enrich it. It was very long and the enrichme…" at bounding box center [590, 218] width 632 height 19
click at [873, 228] on div "I tried to replicate and I managed enrich it. It was very long (almost a day) a…" at bounding box center [590, 218] width 632 height 19
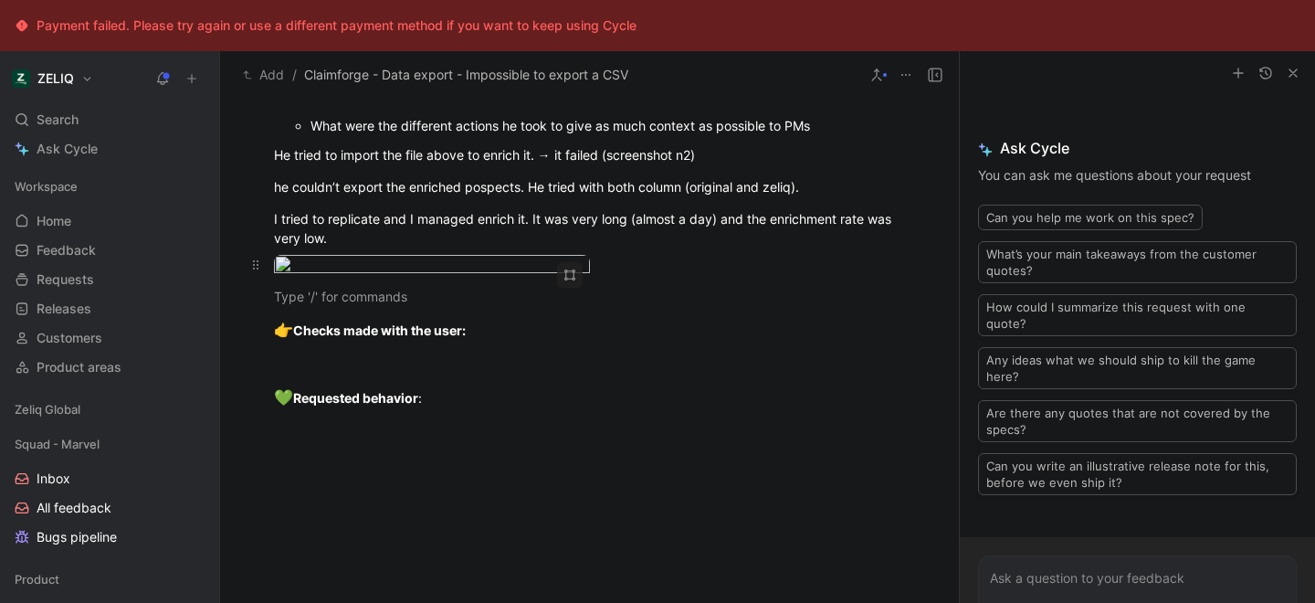
click at [633, 279] on div at bounding box center [590, 267] width 632 height 25
click at [457, 311] on p at bounding box center [589, 296] width 701 height 30
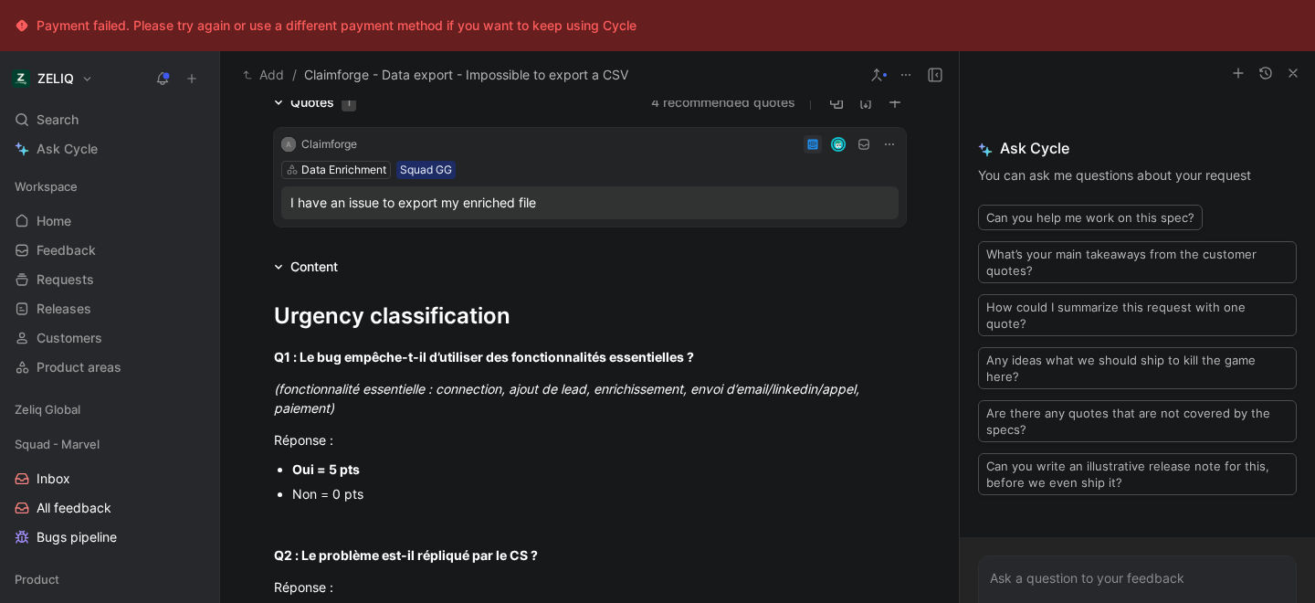
scroll to position [0, 0]
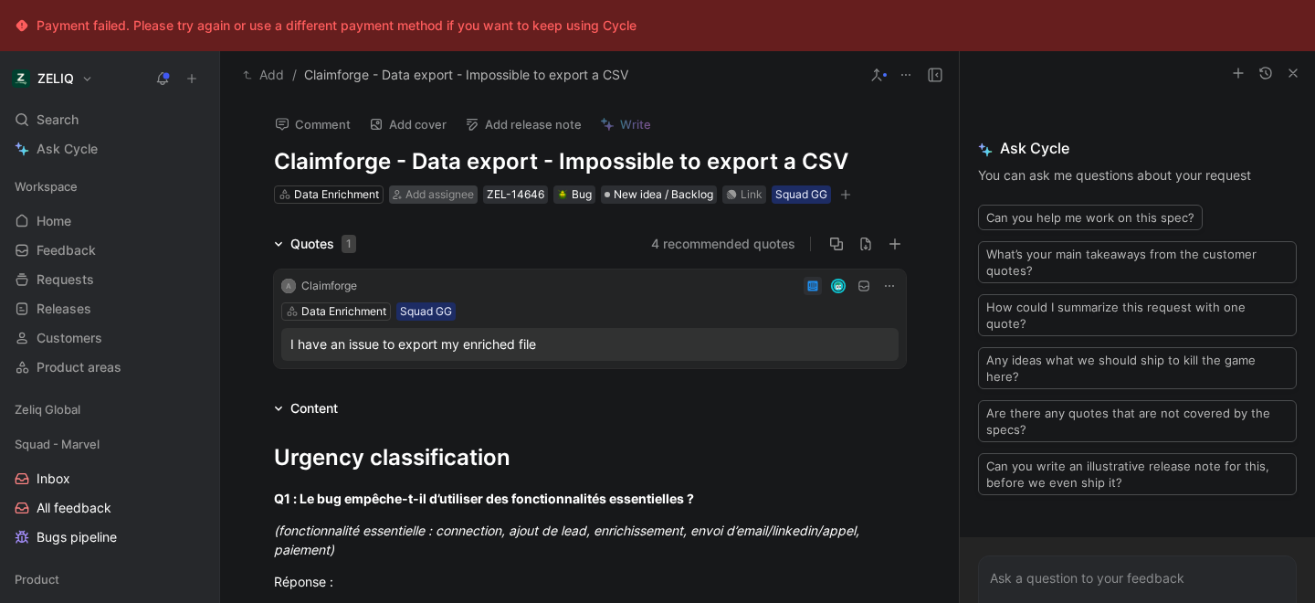
click at [430, 198] on span "Add assignee" at bounding box center [439, 194] width 68 height 14
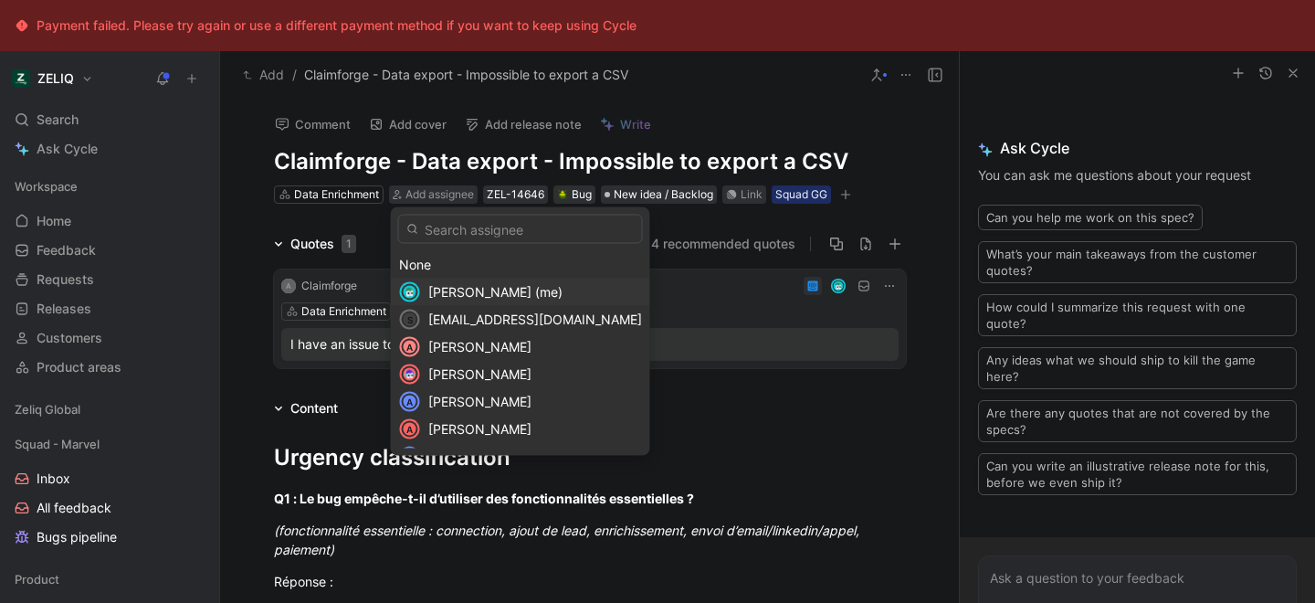
click at [446, 295] on span "[PERSON_NAME] (me)" at bounding box center [495, 292] width 134 height 16
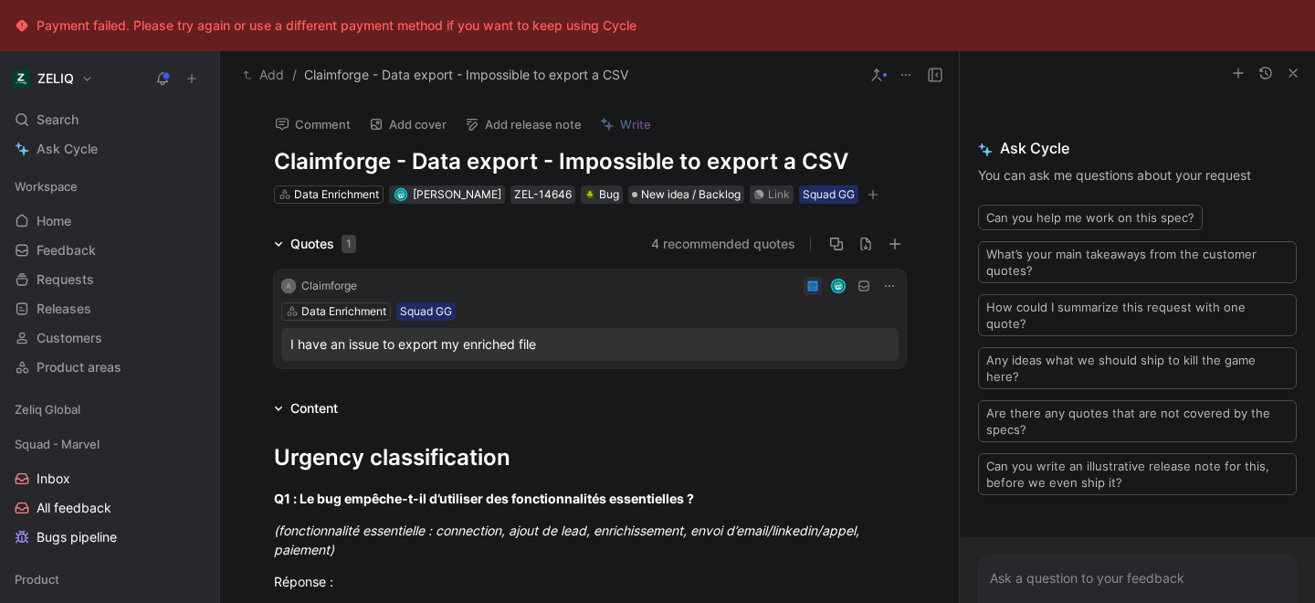
click at [872, 196] on icon "button" at bounding box center [872, 194] width 11 height 11
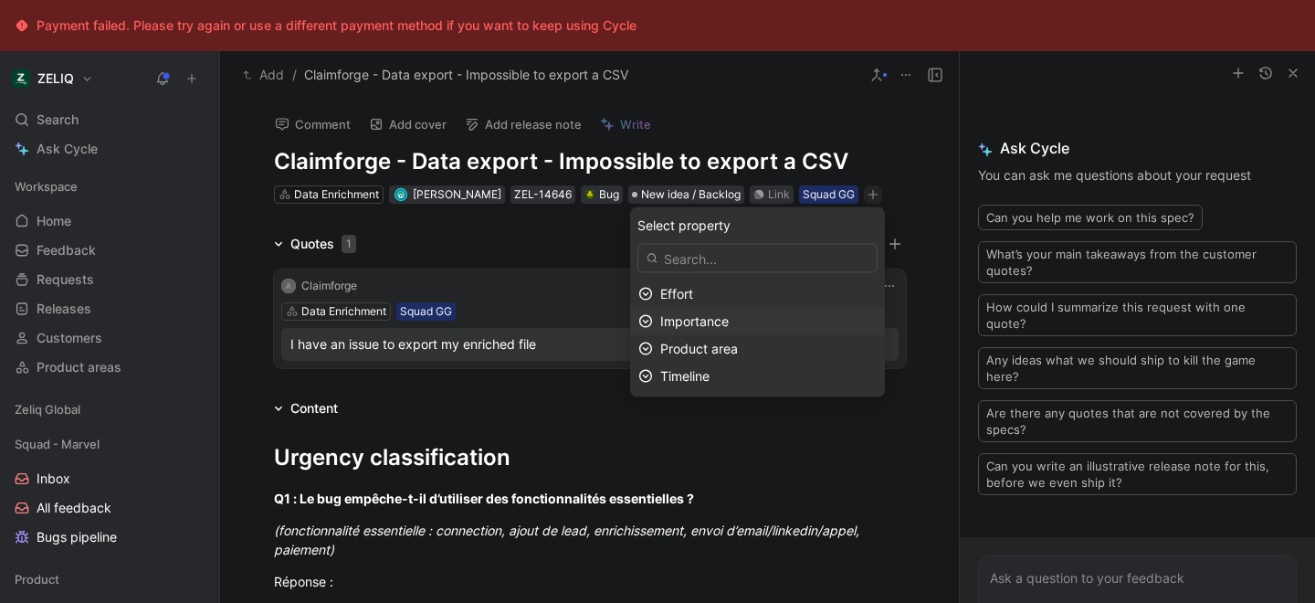
click at [700, 319] on span "Importance" at bounding box center [694, 321] width 68 height 16
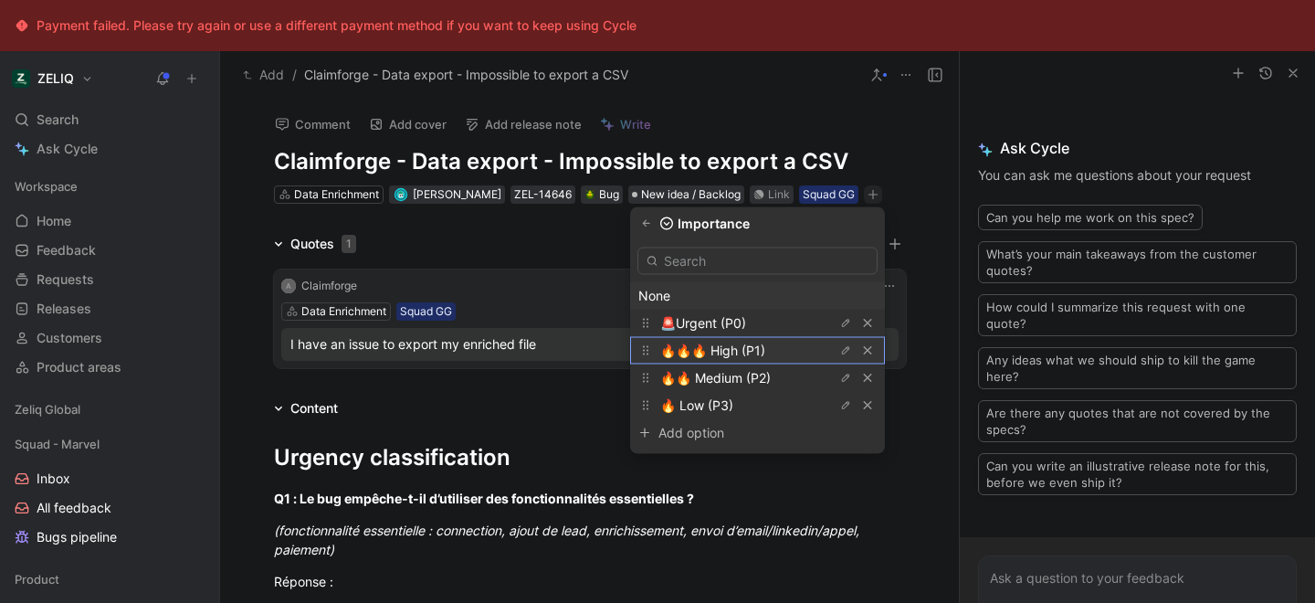
click at [744, 353] on span "🔥🔥🔥 High (P1)" at bounding box center [712, 350] width 105 height 16
